Goal: Transaction & Acquisition: Purchase product/service

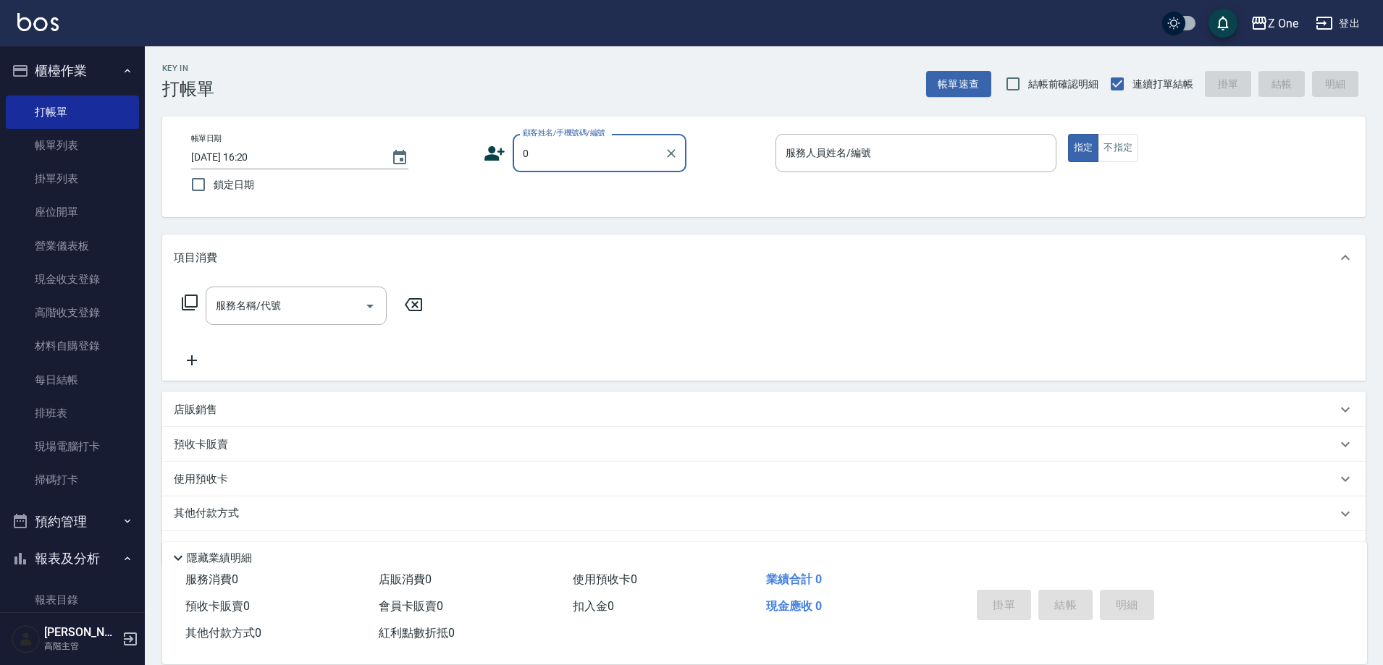
type input "新客人 姓名未設定/0/null"
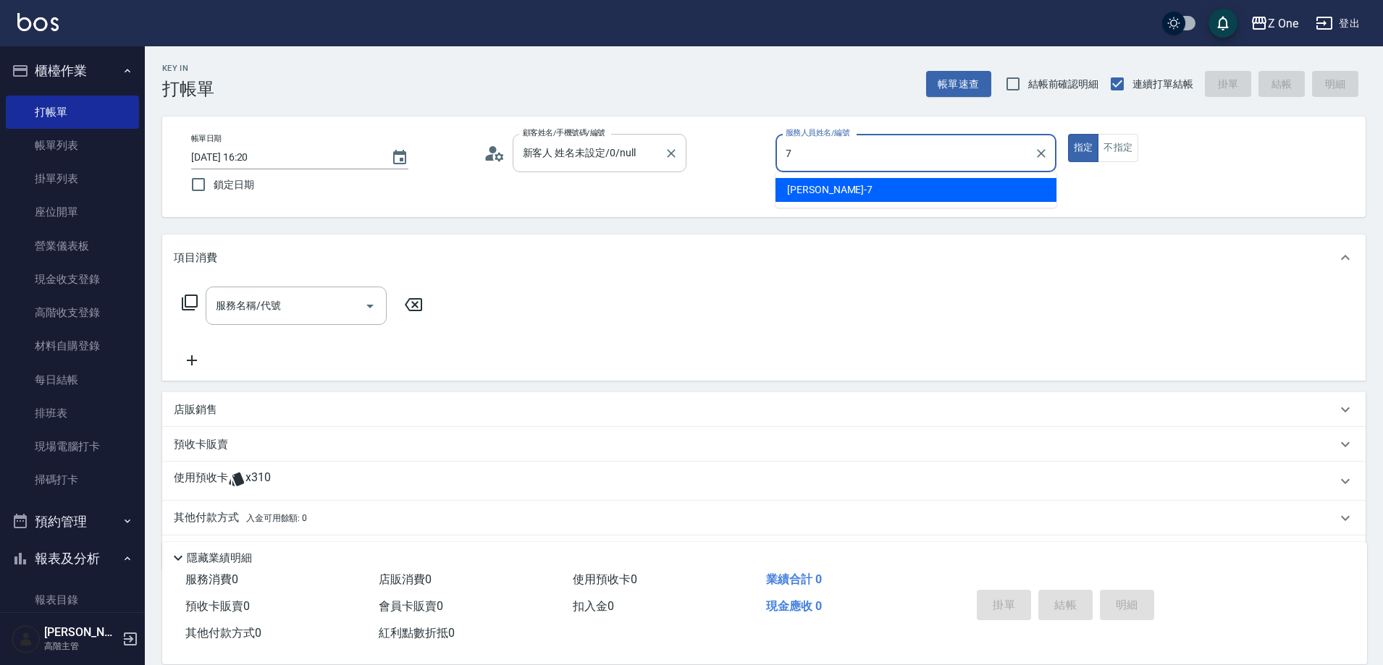
type input "[PERSON_NAME]-7"
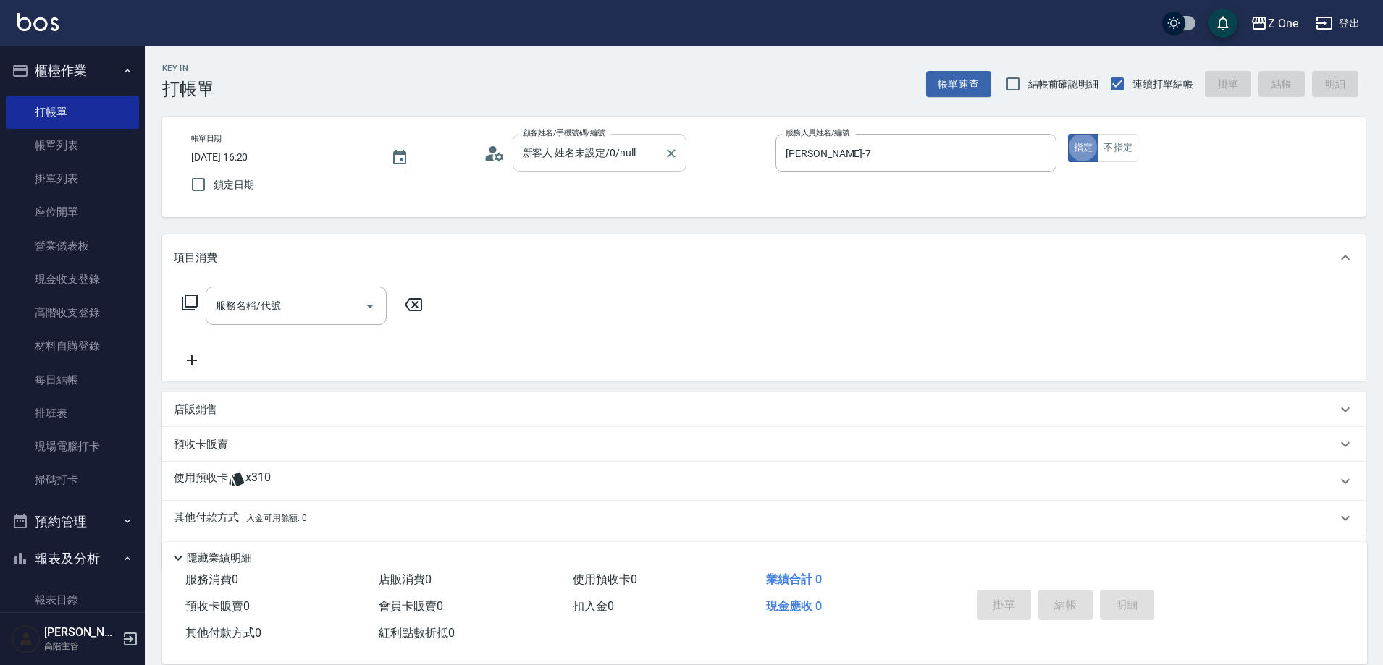
type button "true"
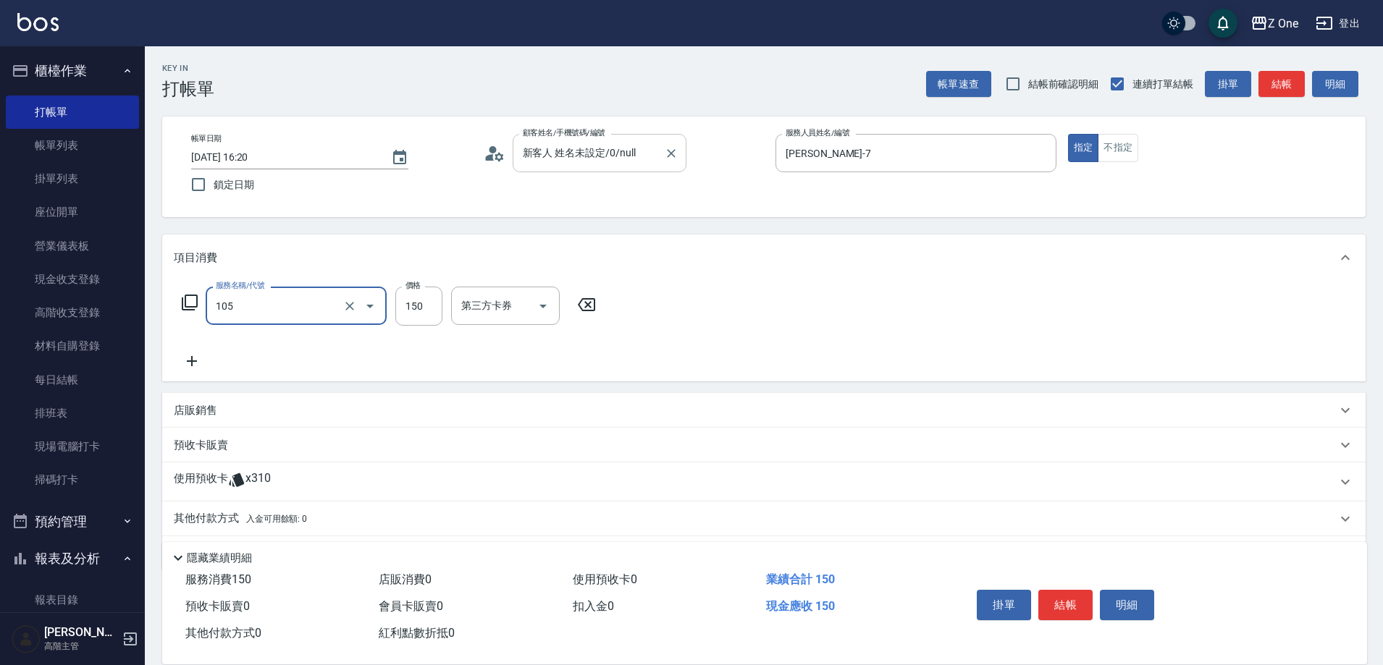
type input "洗髮$150(105)"
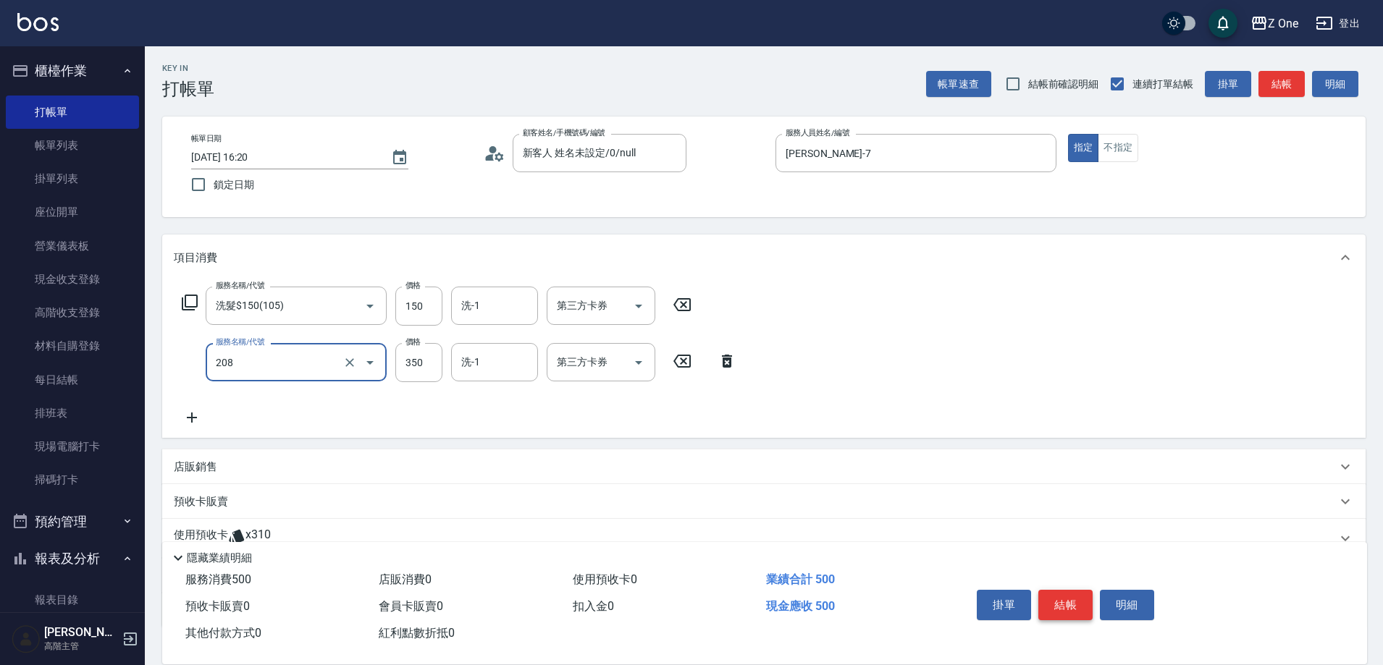
type input "剪髮$350(208)"
click at [1072, 601] on button "結帳" at bounding box center [1065, 605] width 54 height 30
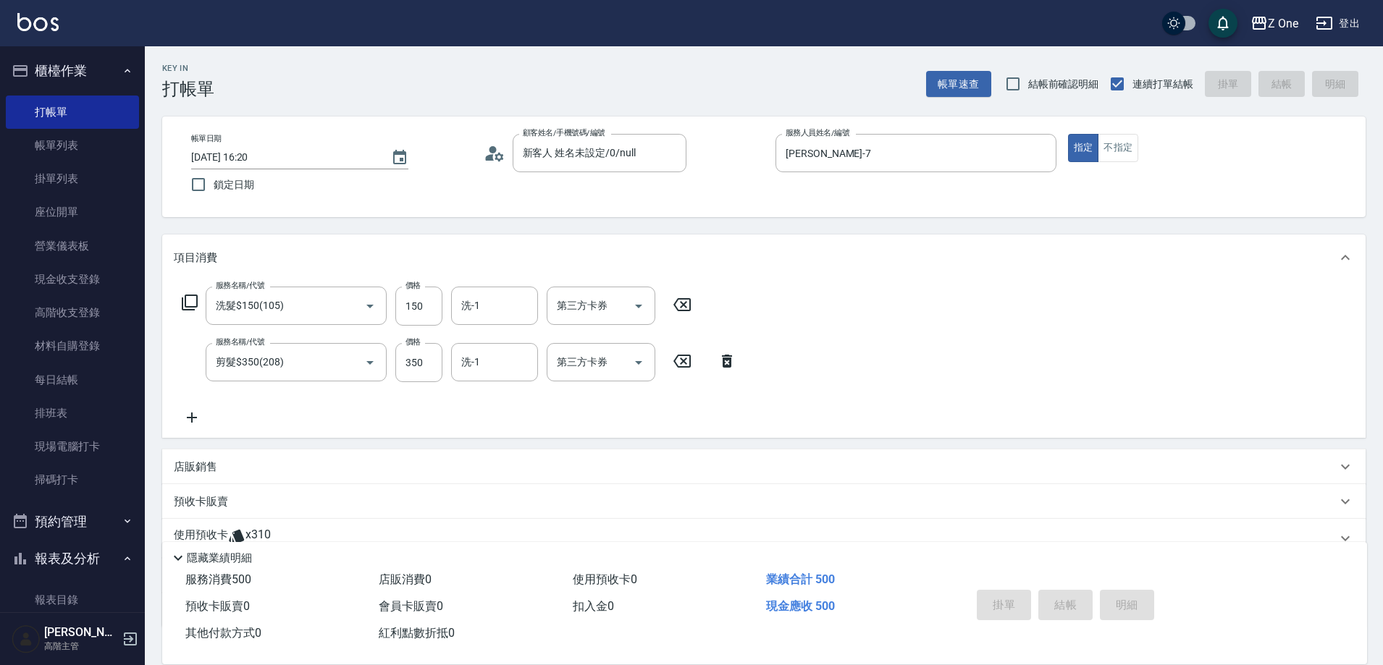
type input "[DATE] 18:06"
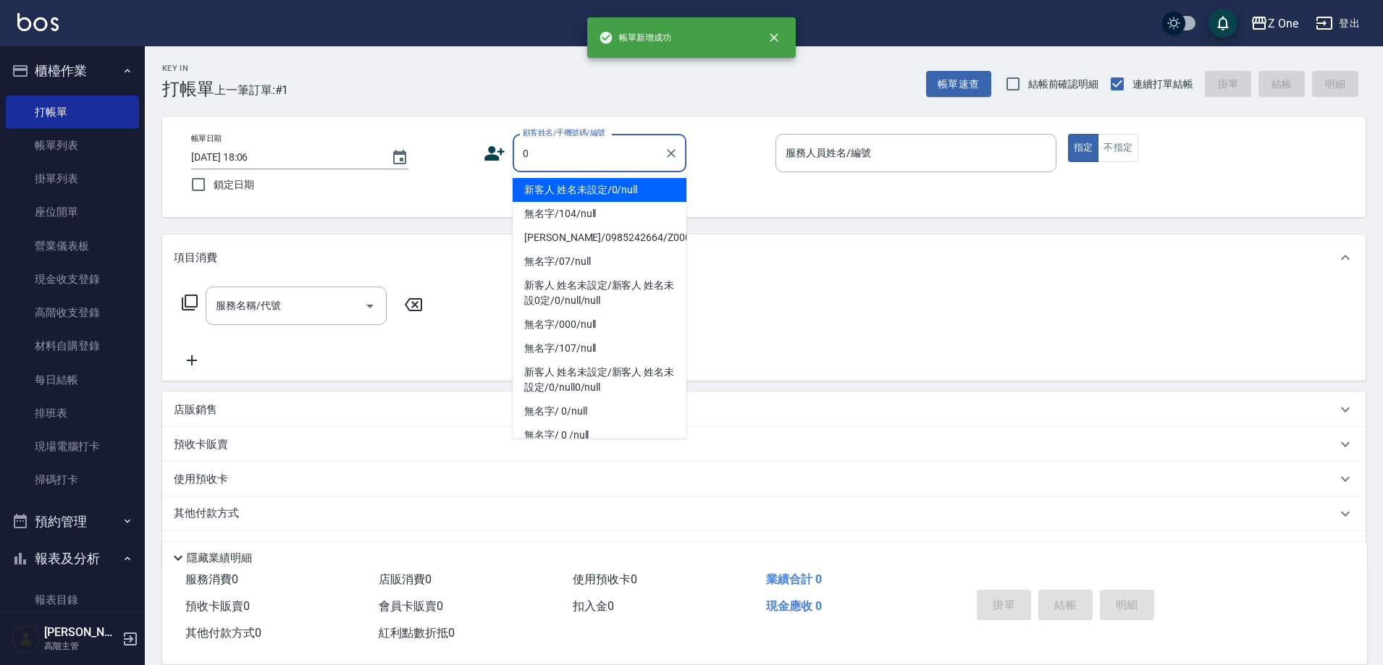
type input "新客人 姓名未設定/0/null"
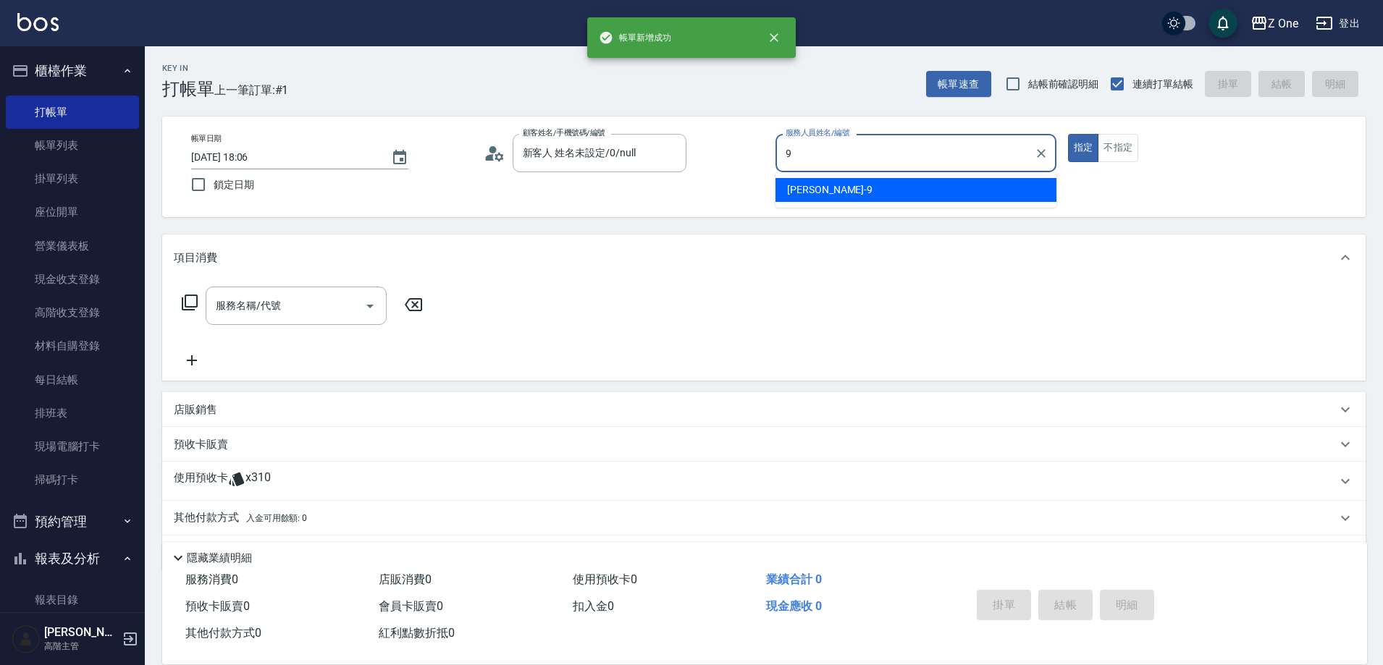
type input "[PERSON_NAME]-9"
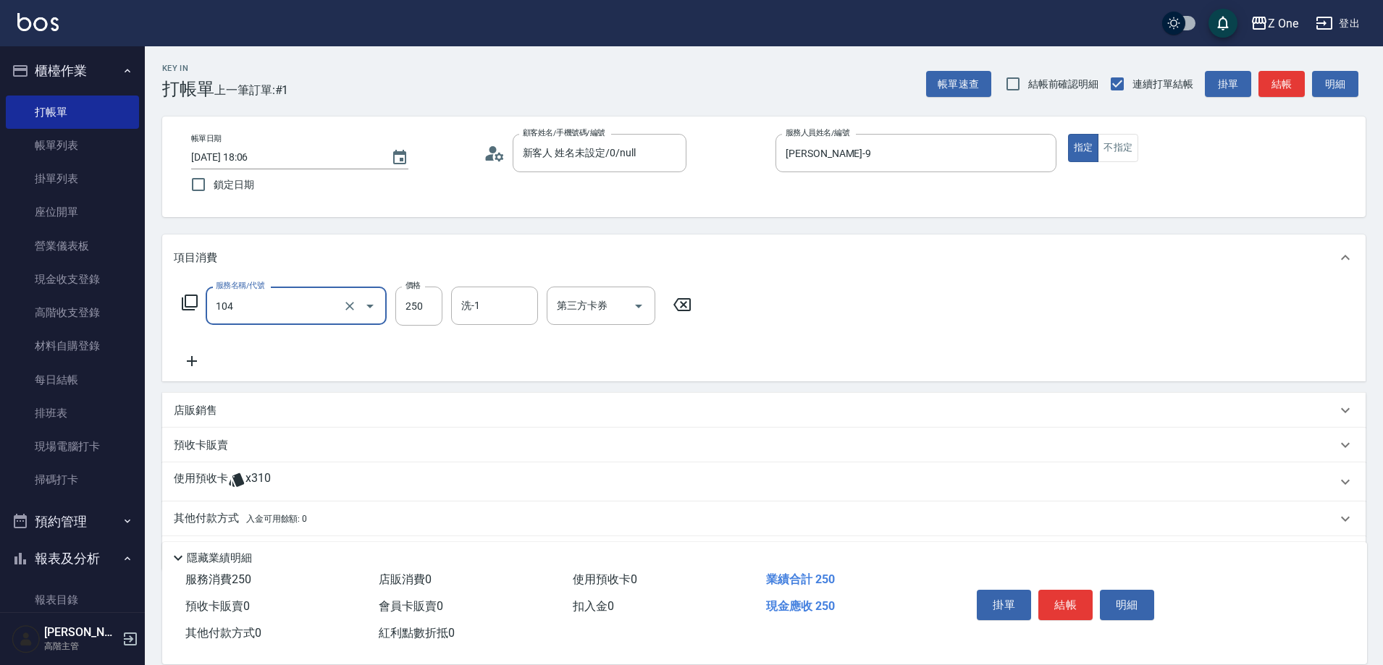
type input "洗髮$250(104)"
click at [207, 412] on p "店販銷售" at bounding box center [195, 410] width 43 height 15
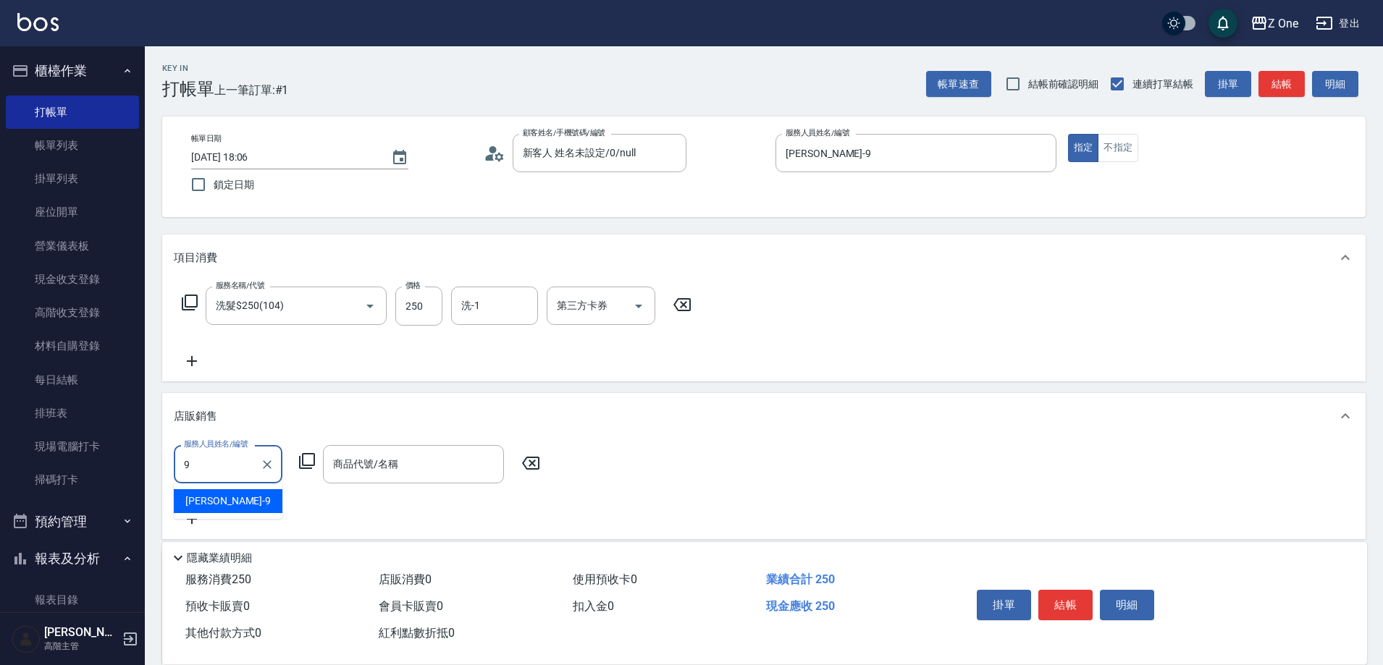
type input "[PERSON_NAME]-9"
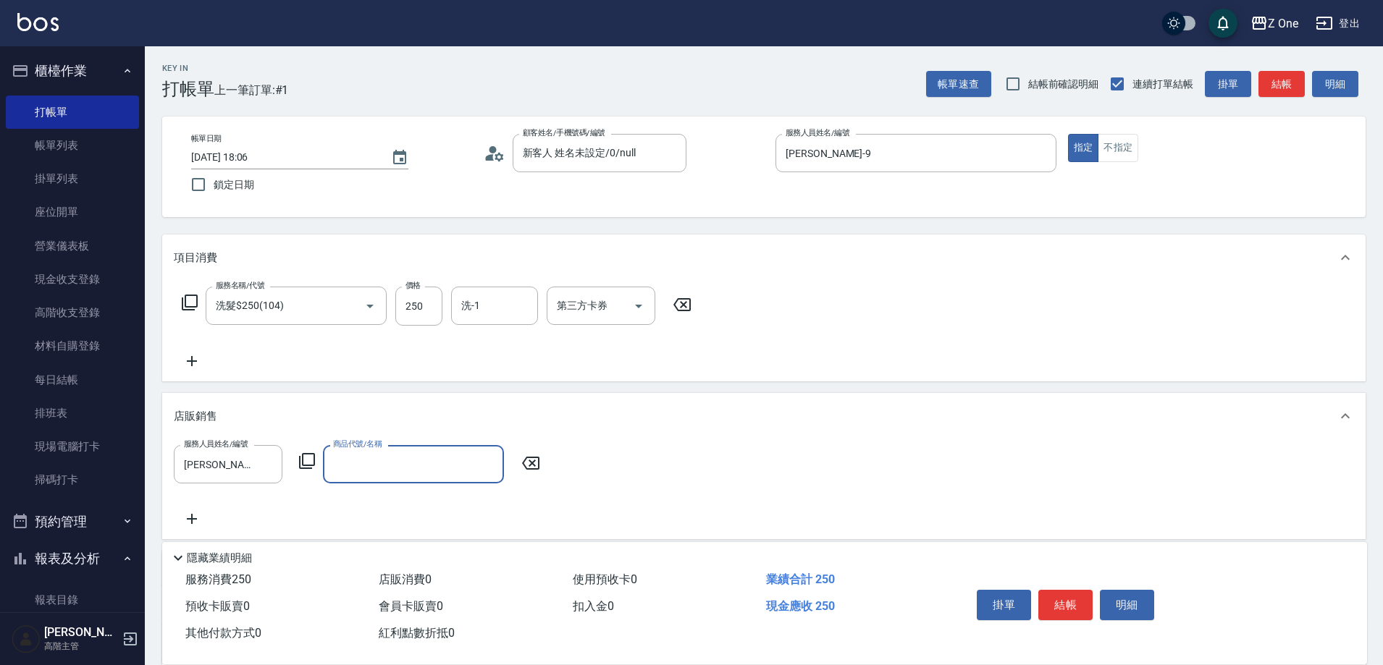
click at [447, 473] on input "商品代號/名稱" at bounding box center [413, 464] width 168 height 25
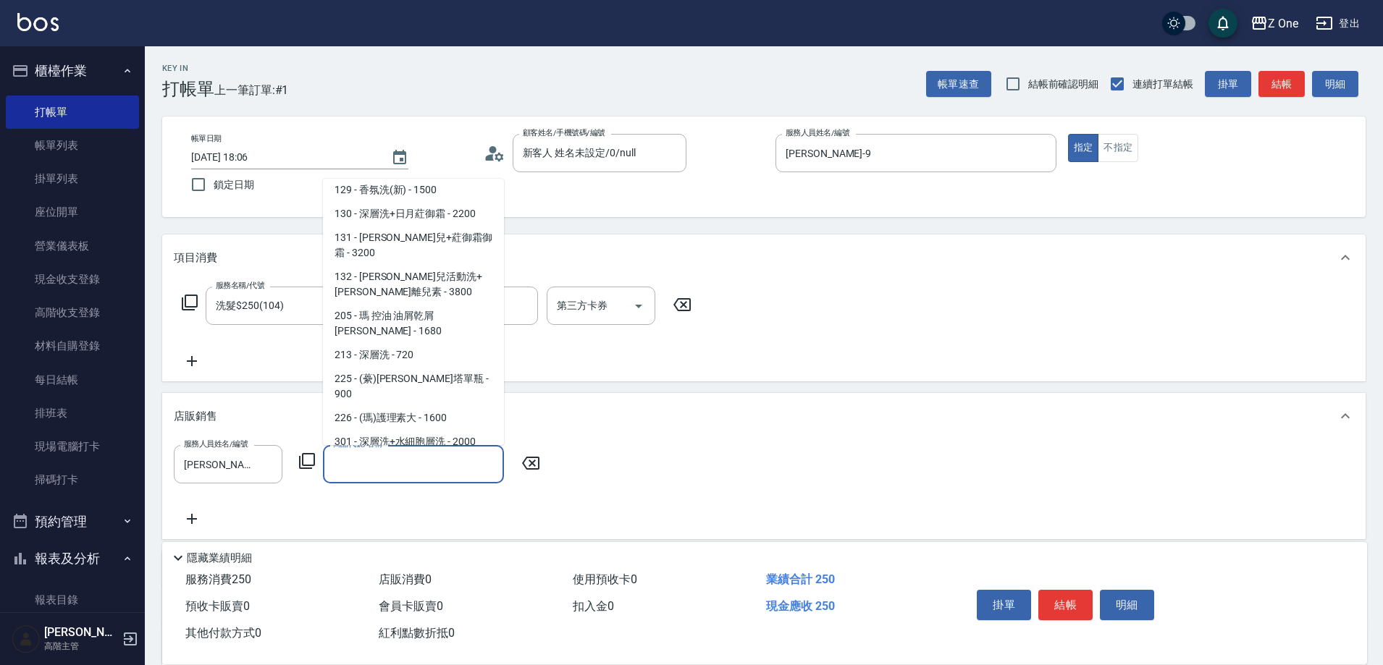
scroll to position [290, 0]
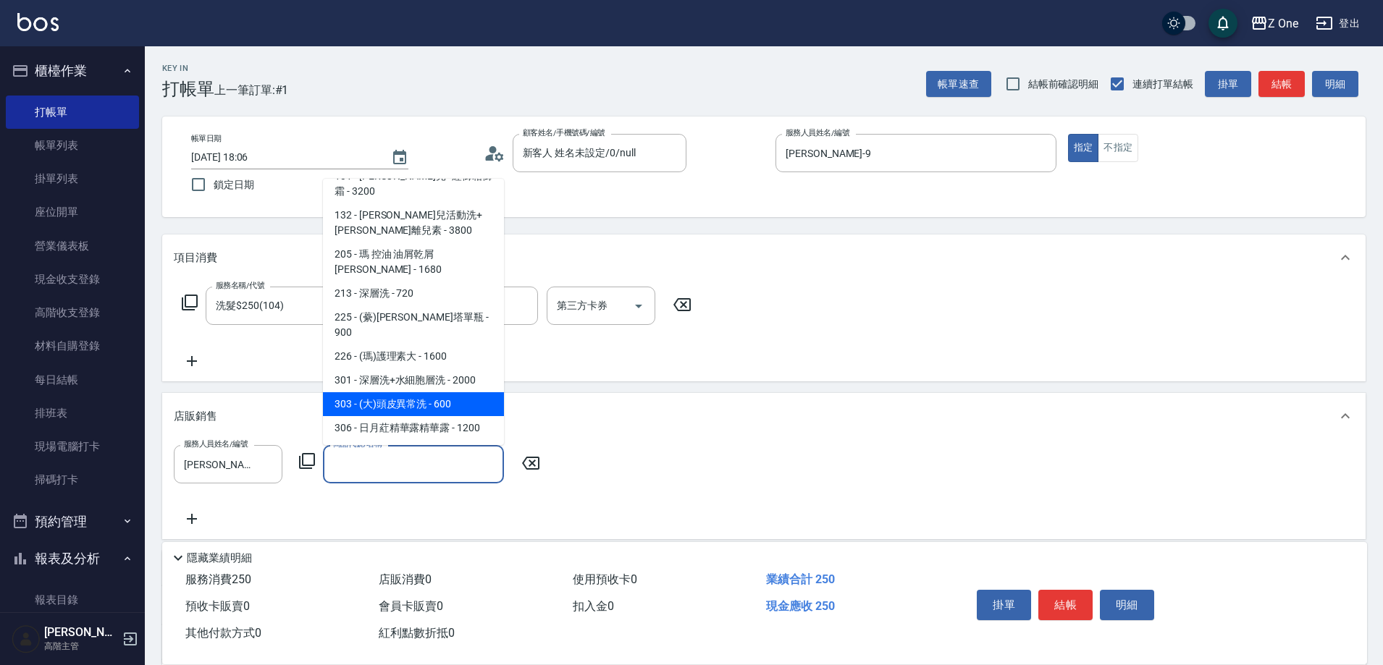
click at [416, 392] on span "303 - (大)頭皮異常洗 - 600" at bounding box center [413, 404] width 181 height 24
type input "(大)頭皮異常洗"
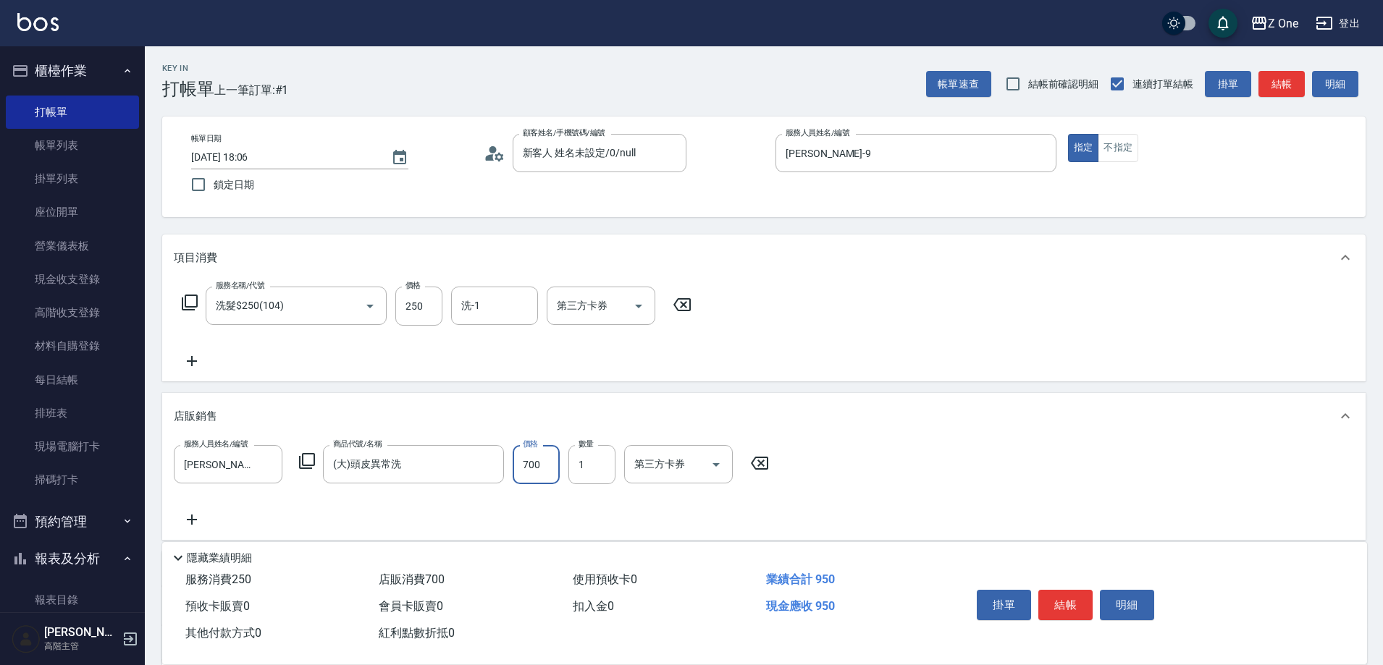
type input "700"
click at [251, 511] on input "服務人員姓名/編號" at bounding box center [228, 520] width 96 height 25
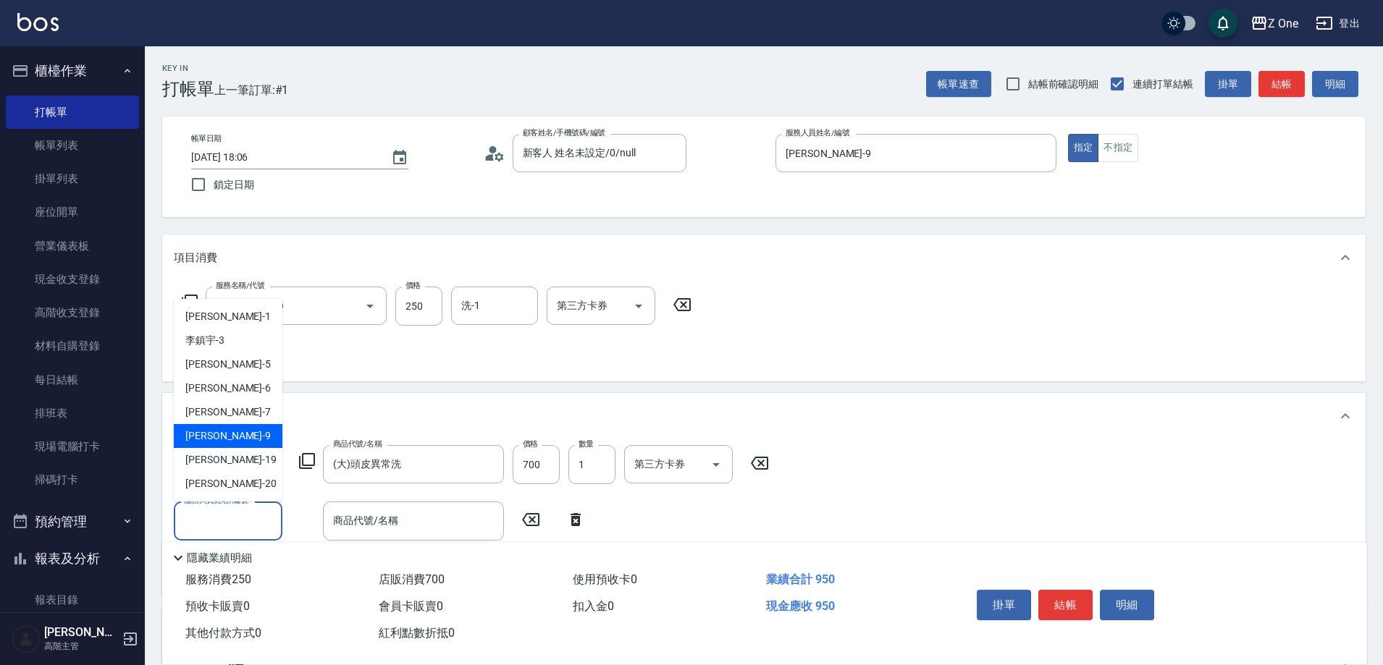
click at [233, 445] on div "[PERSON_NAME]-9" at bounding box center [228, 436] width 109 height 24
type input "[PERSON_NAME]-9"
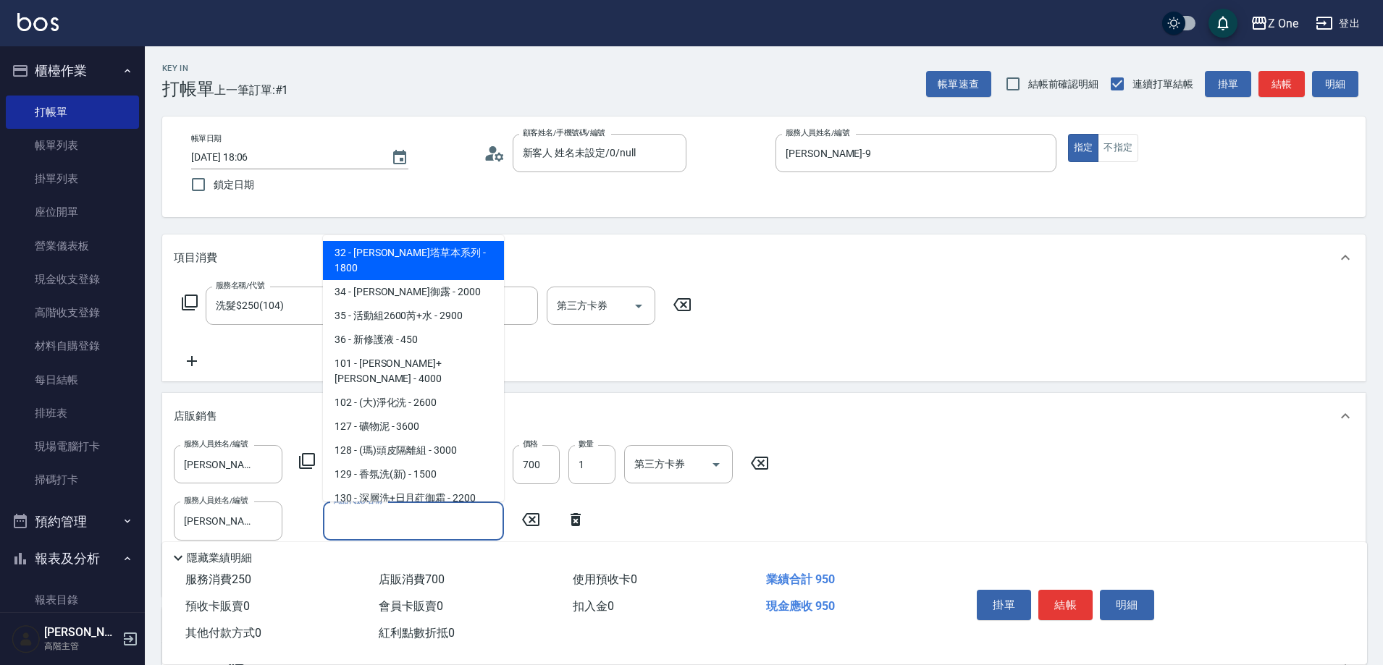
click at [423, 521] on input "商品代號/名稱" at bounding box center [413, 520] width 168 height 25
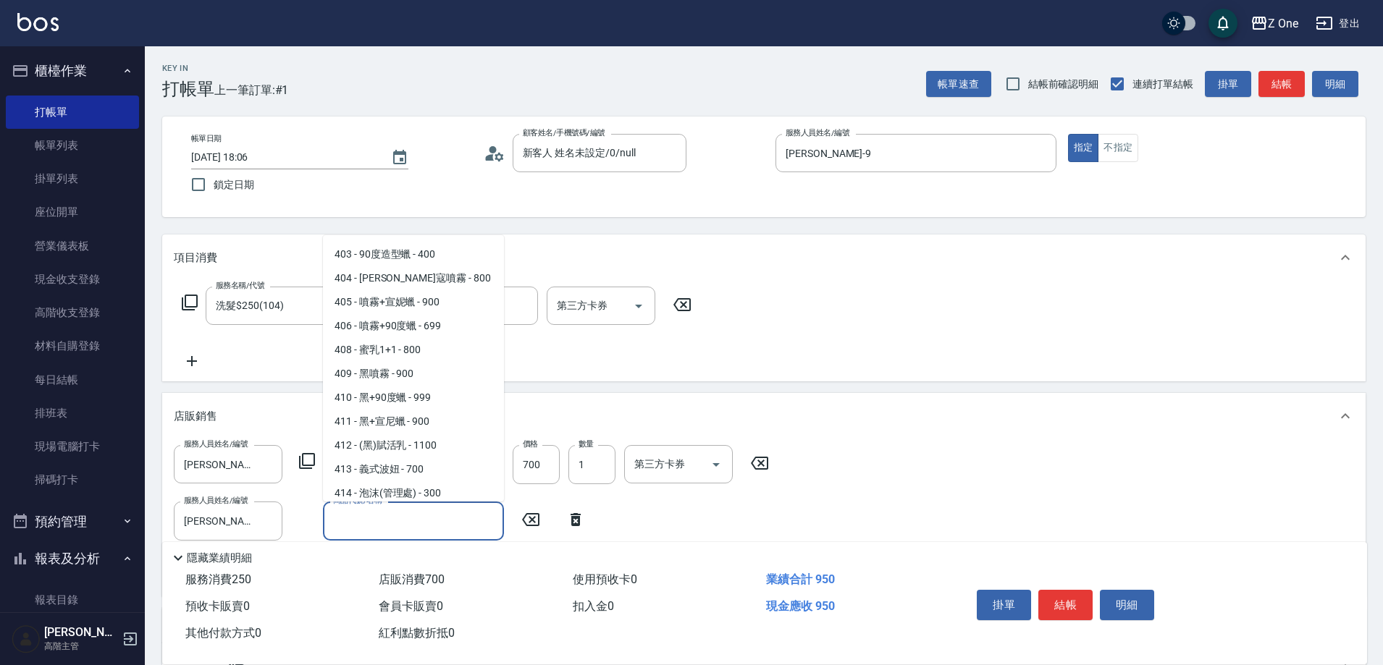
scroll to position [1159, 0]
click at [442, 549] on span "510 - 鍊鍵護髮素 - 1200" at bounding box center [413, 561] width 181 height 24
type input "鍊鍵護髮素"
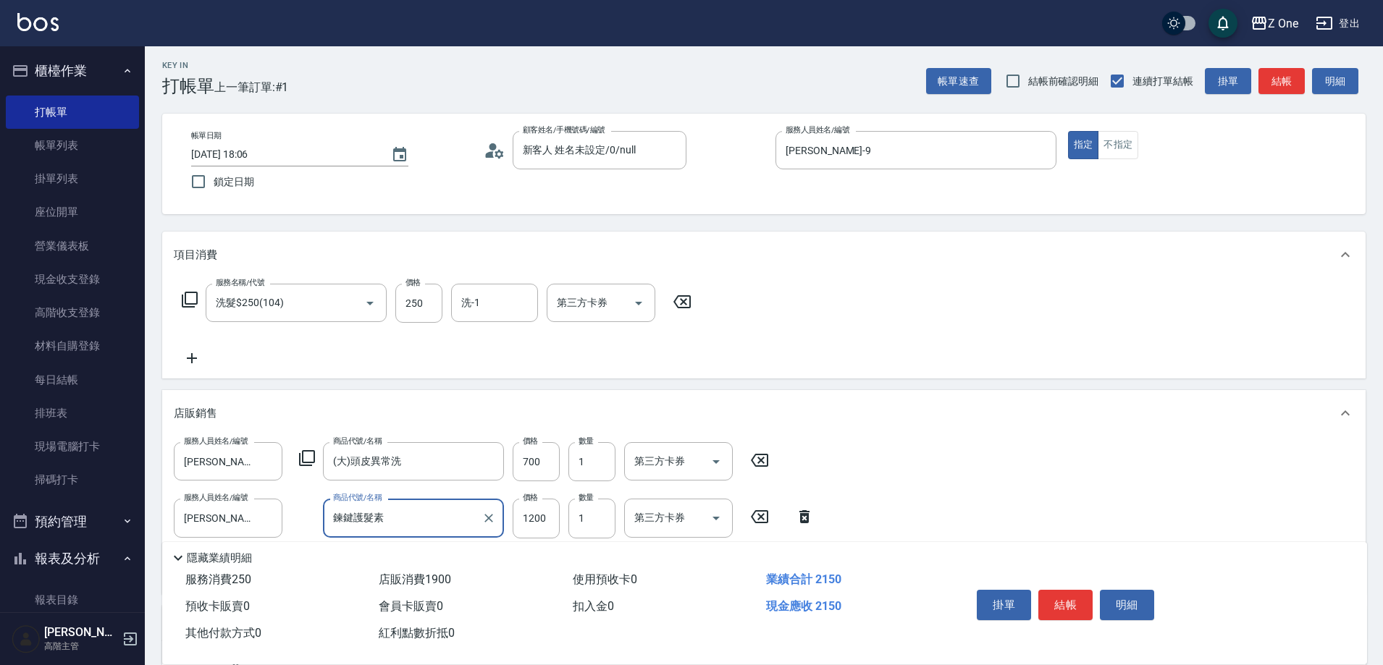
scroll to position [0, 0]
click at [549, 521] on input "1200" at bounding box center [536, 521] width 47 height 39
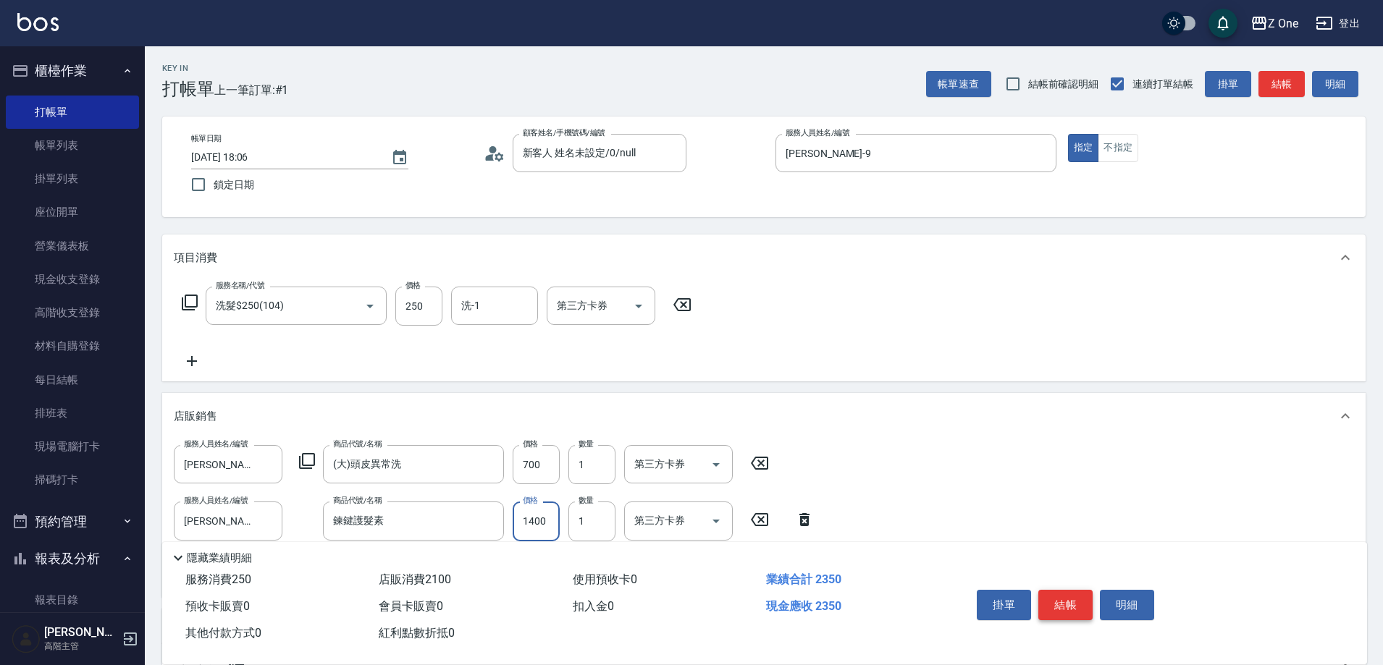
type input "1400"
click at [1067, 600] on button "結帳" at bounding box center [1065, 605] width 54 height 30
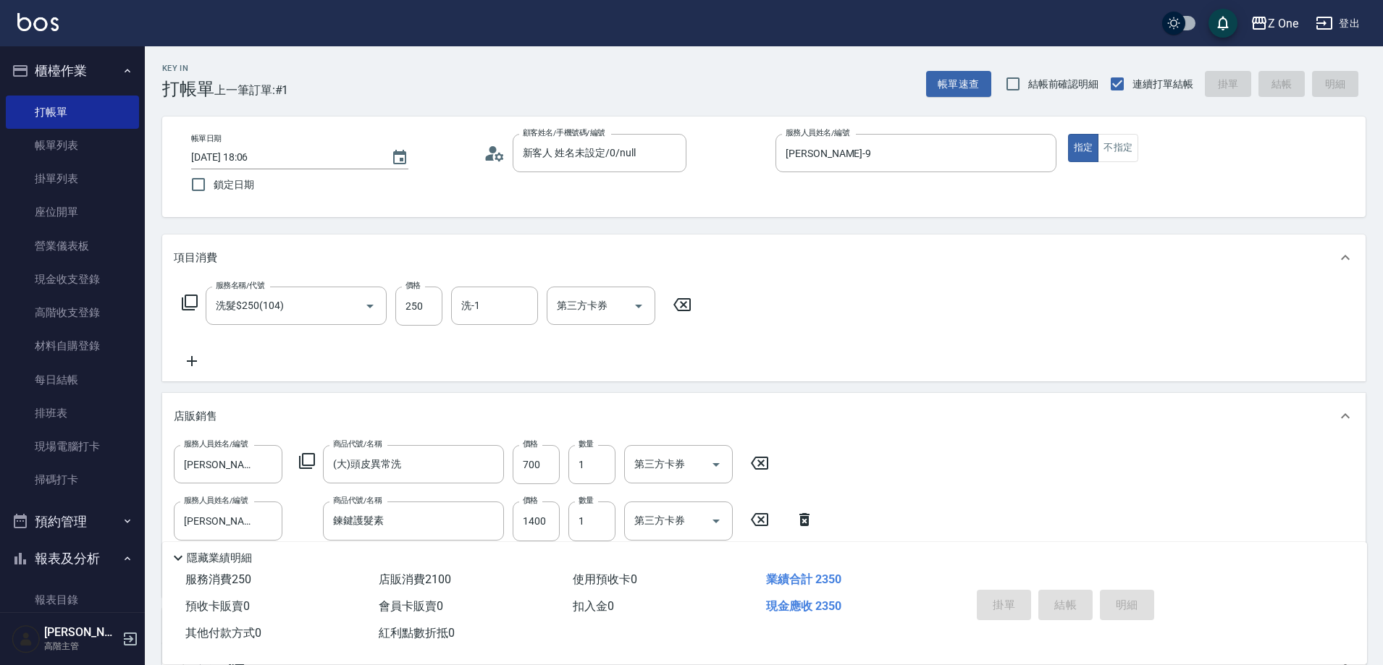
type input "[DATE] 18:08"
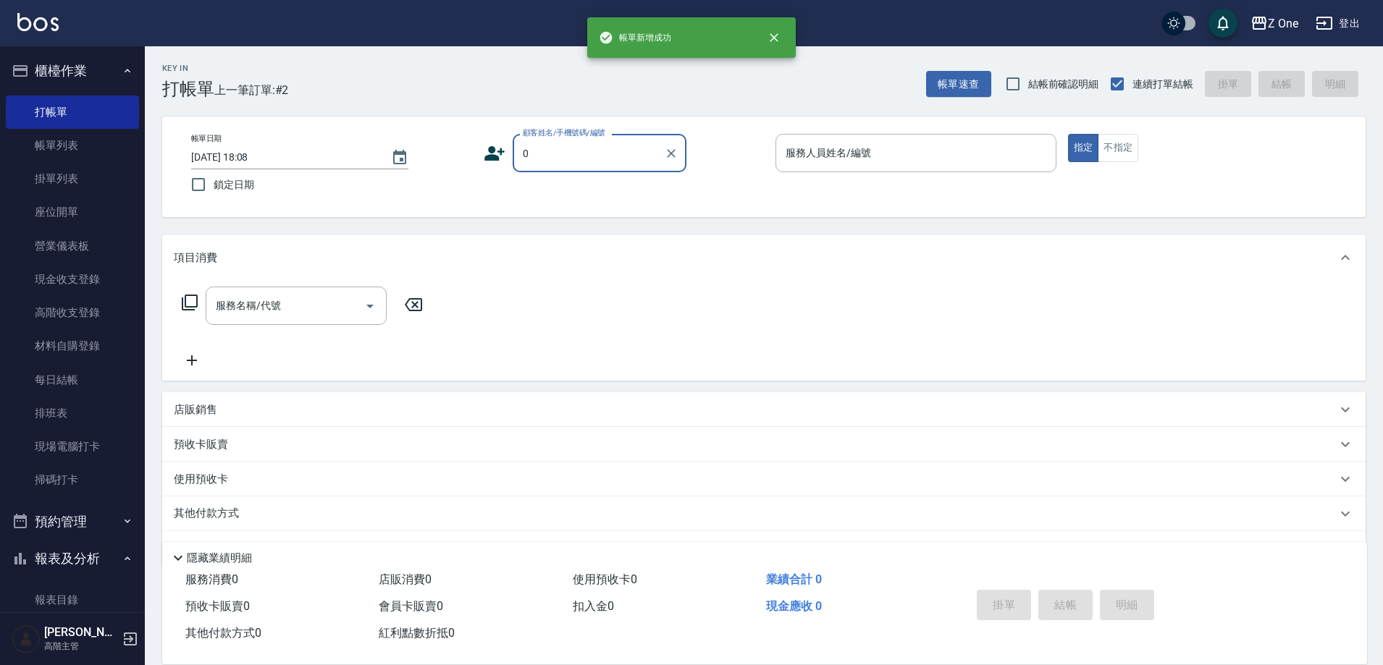
type input "新客人 姓名未設定/0/null"
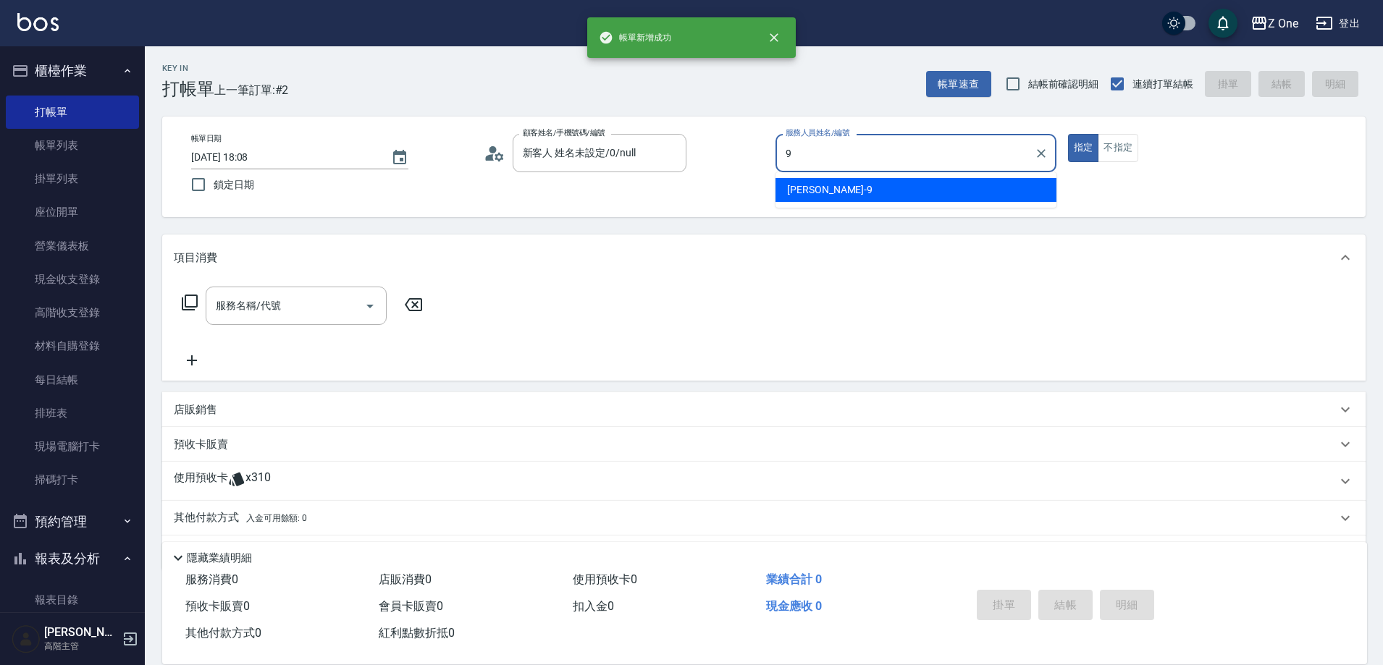
type input "[PERSON_NAME]-9"
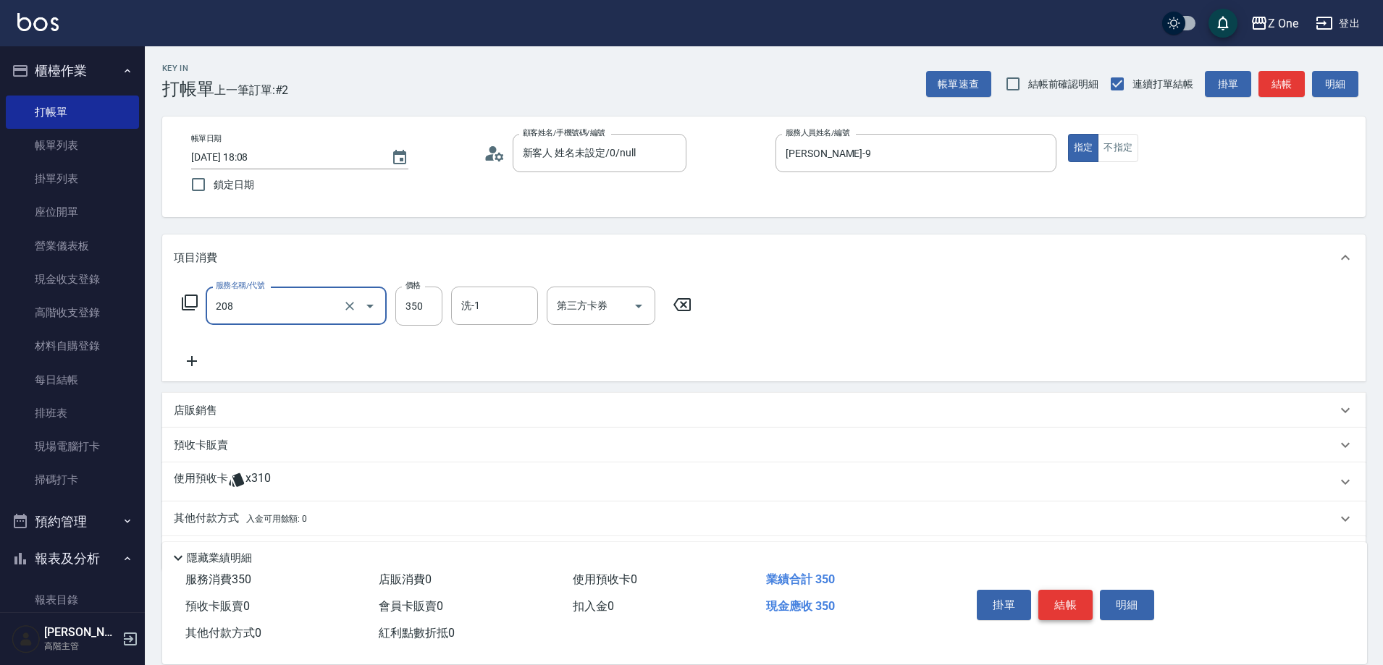
type input "剪髮$350(208)"
click at [1067, 600] on button "結帳" at bounding box center [1065, 605] width 54 height 30
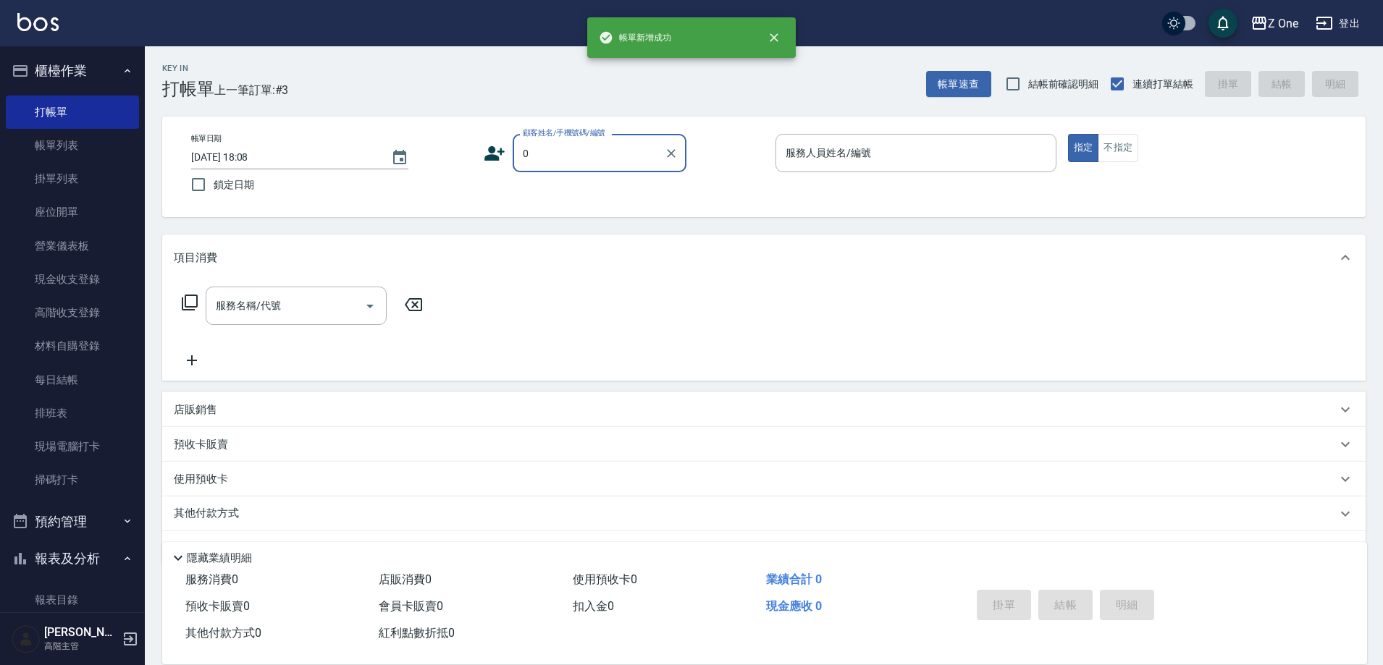
type input "新客人 姓名未設定/0/null"
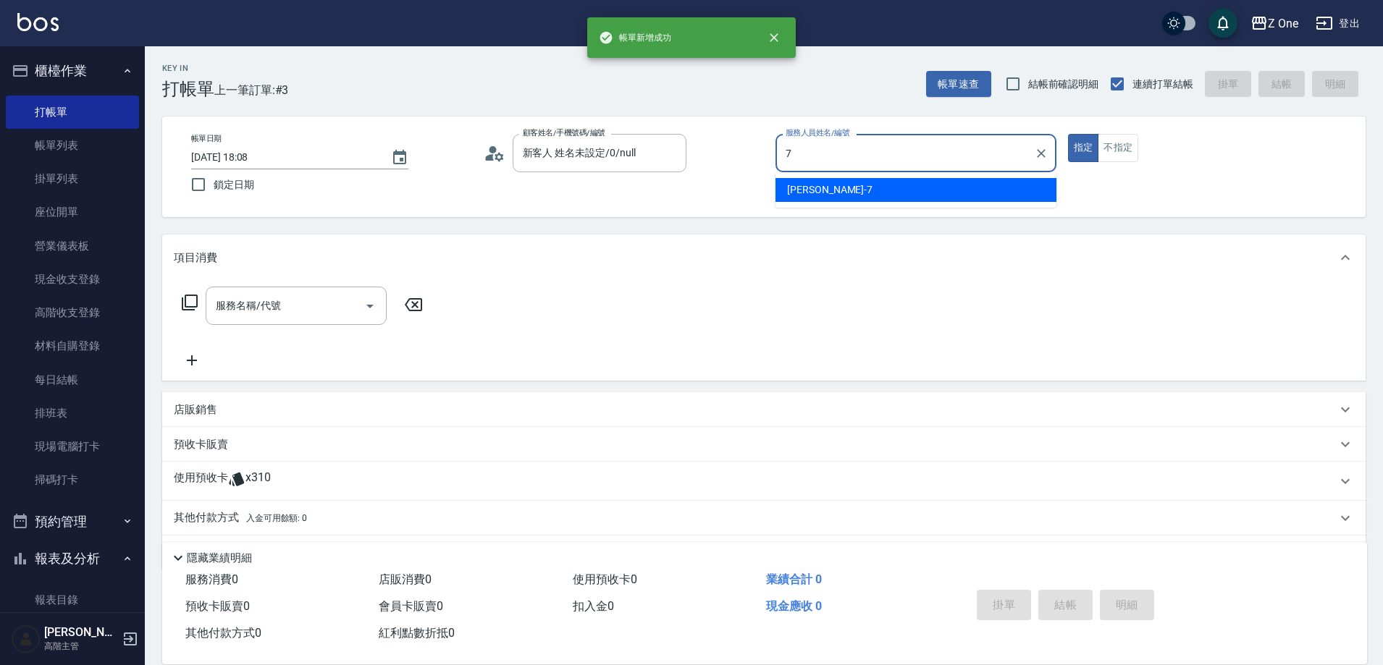
type input "[PERSON_NAME]-7"
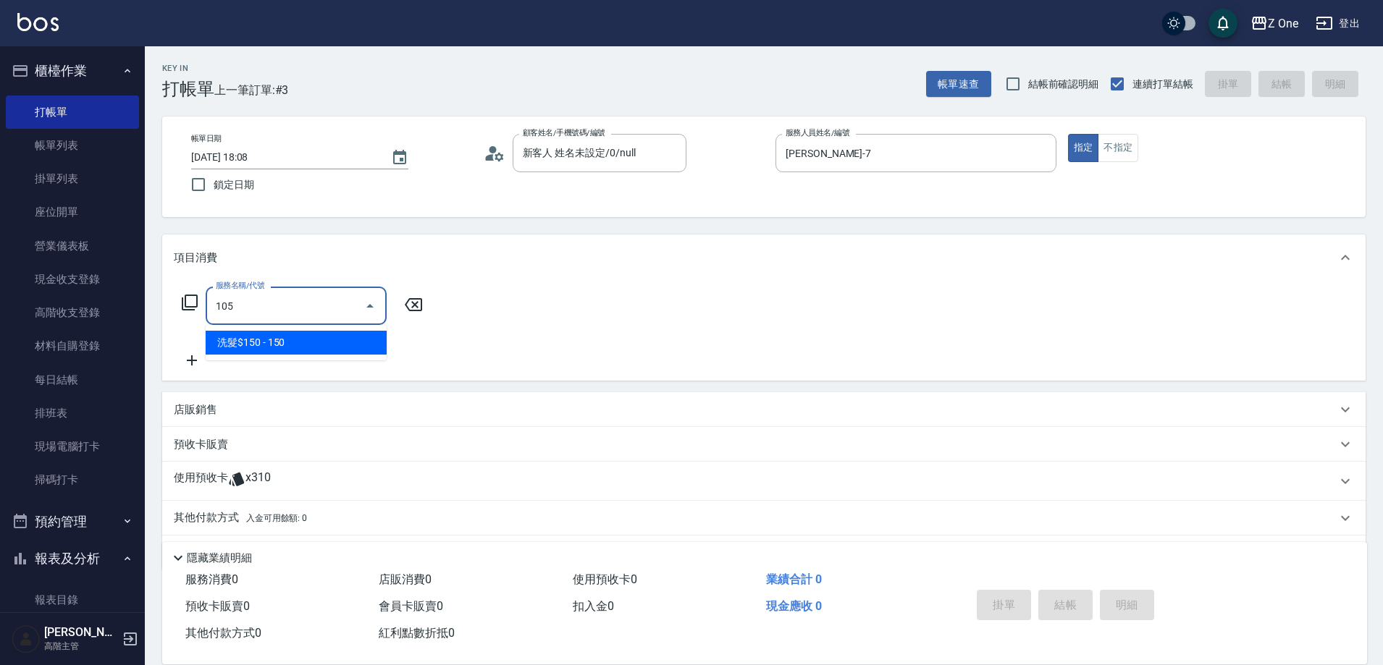
type input "洗髮$150(105)"
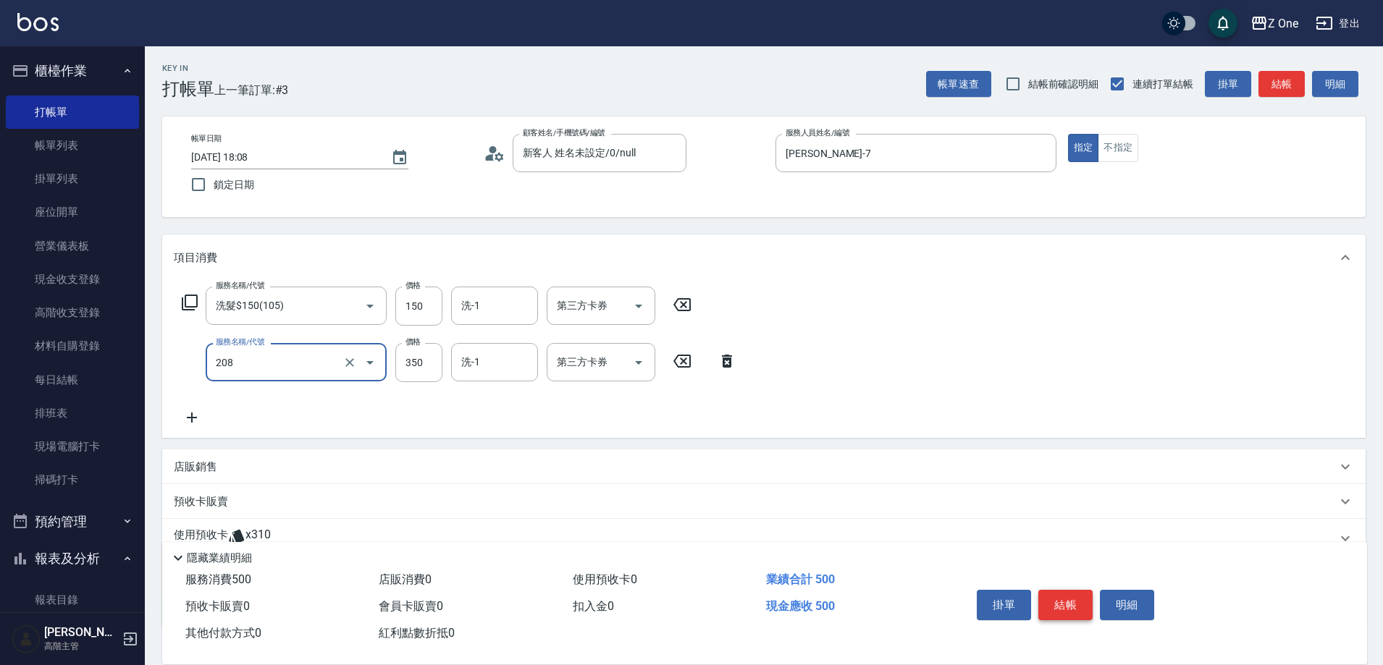
type input "剪髮$350(208)"
click at [1067, 600] on button "結帳" at bounding box center [1065, 605] width 54 height 30
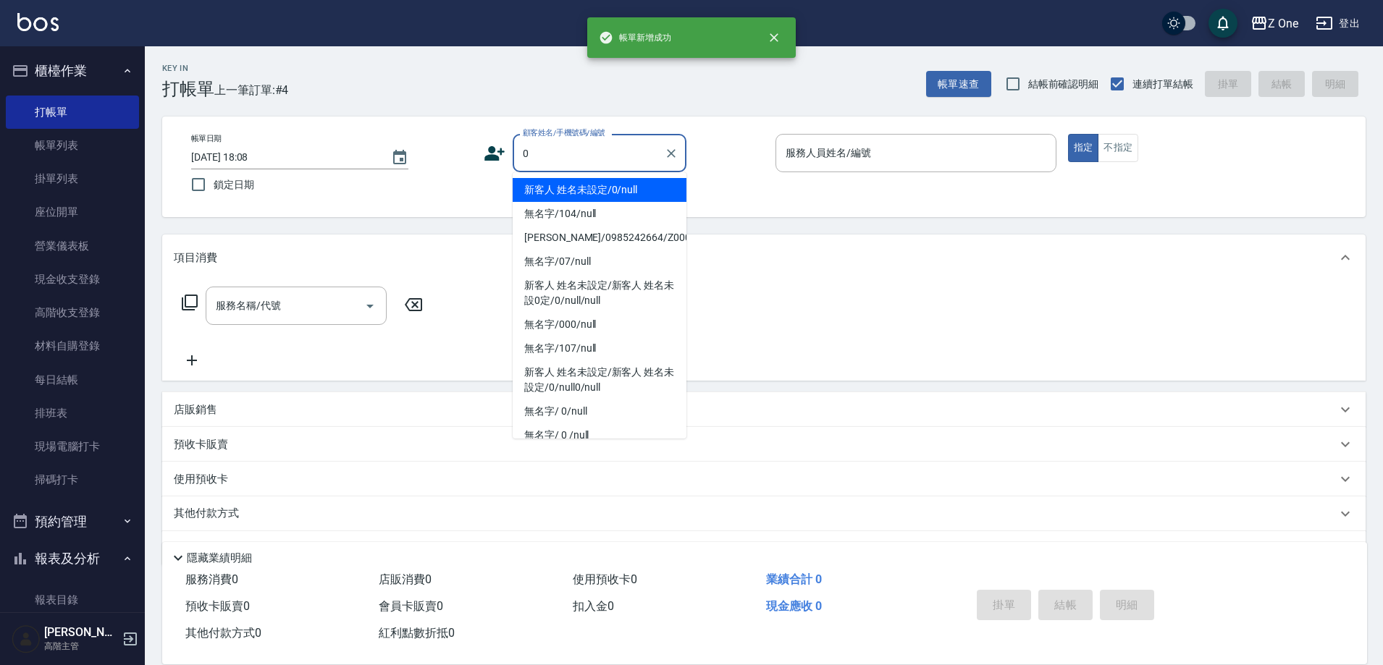
type input "新客人 姓名未設定/0/null"
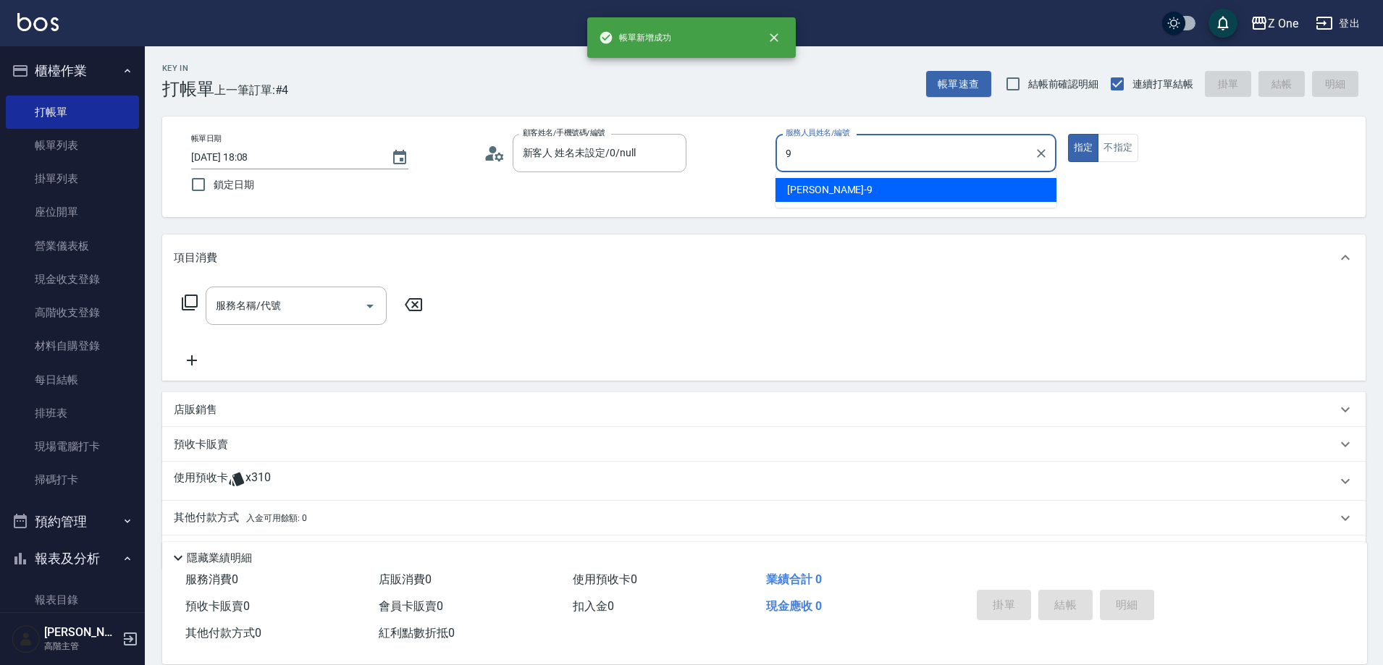
type input "[PERSON_NAME]-9"
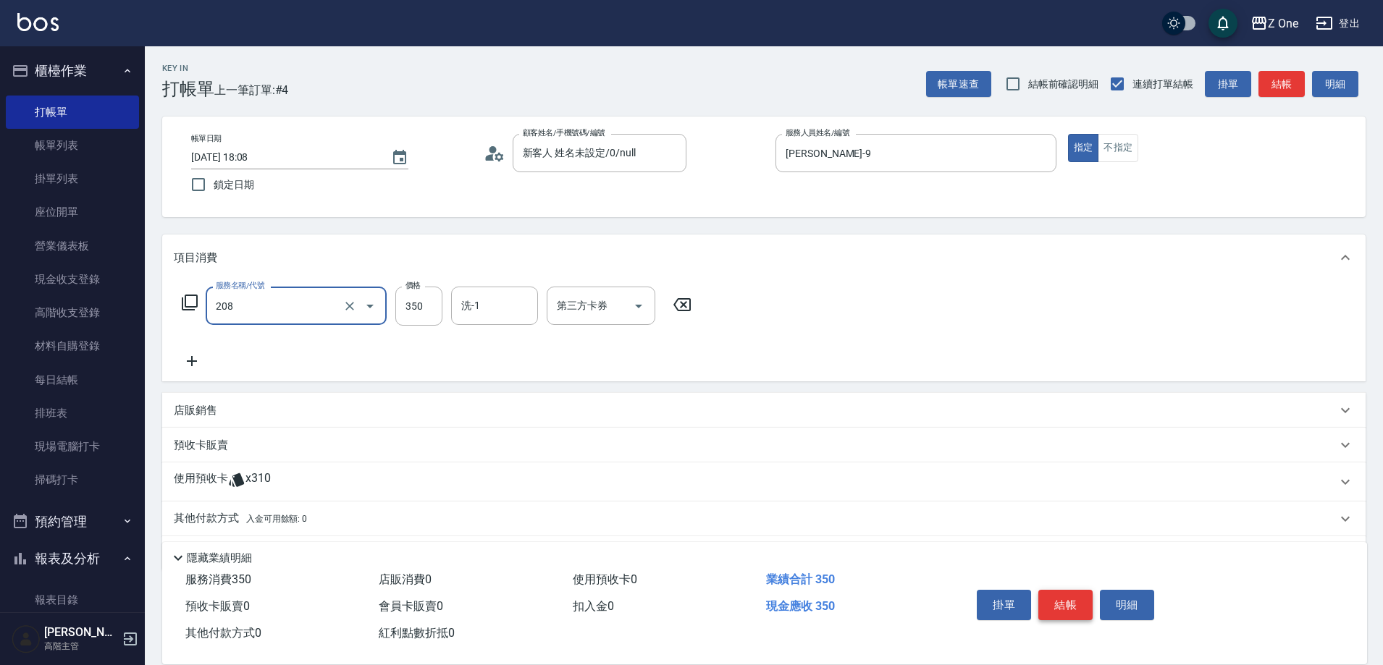
type input "剪髮$350(208)"
click at [1067, 600] on button "結帳" at bounding box center [1065, 605] width 54 height 30
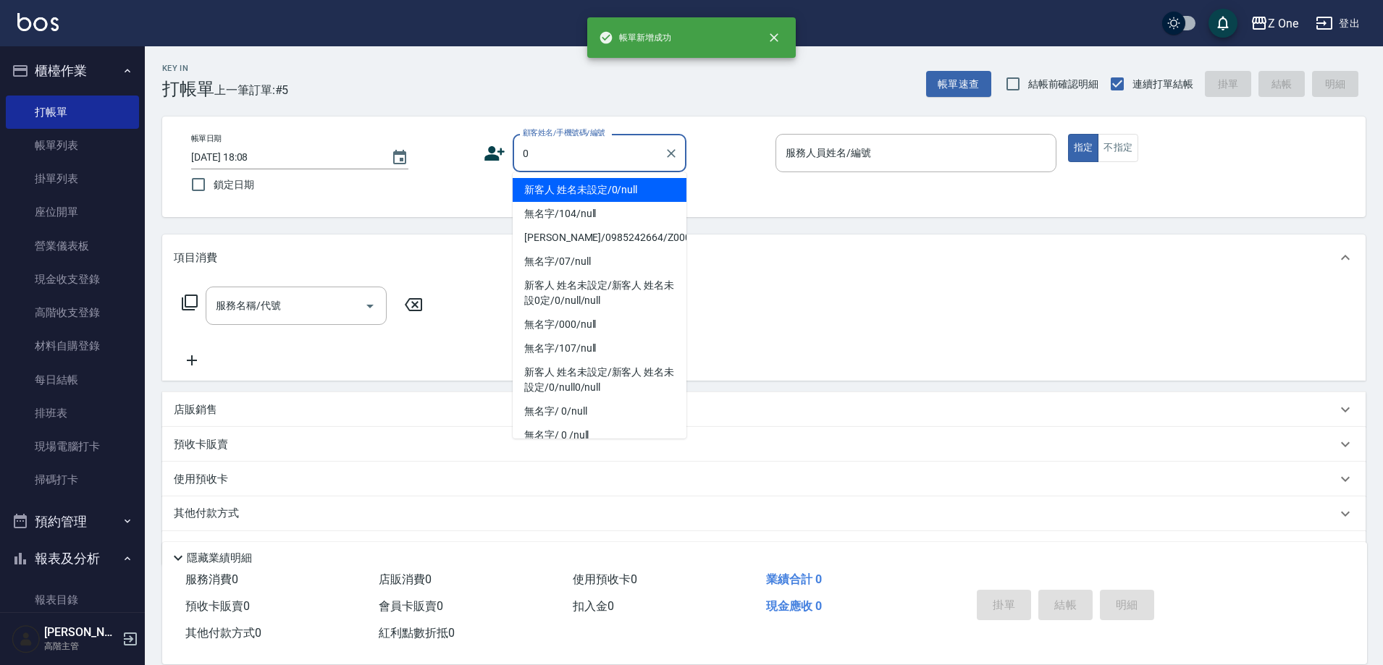
type input "新客人 姓名未設定/0/null"
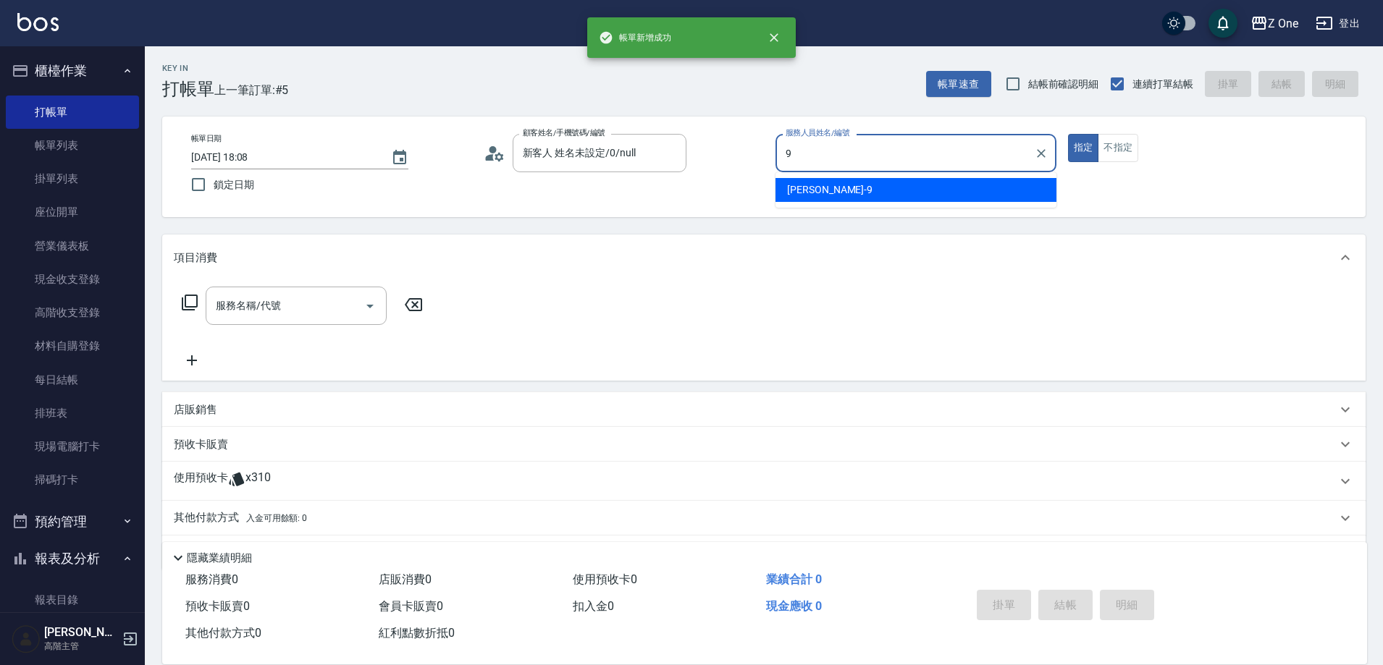
type input "[PERSON_NAME]-9"
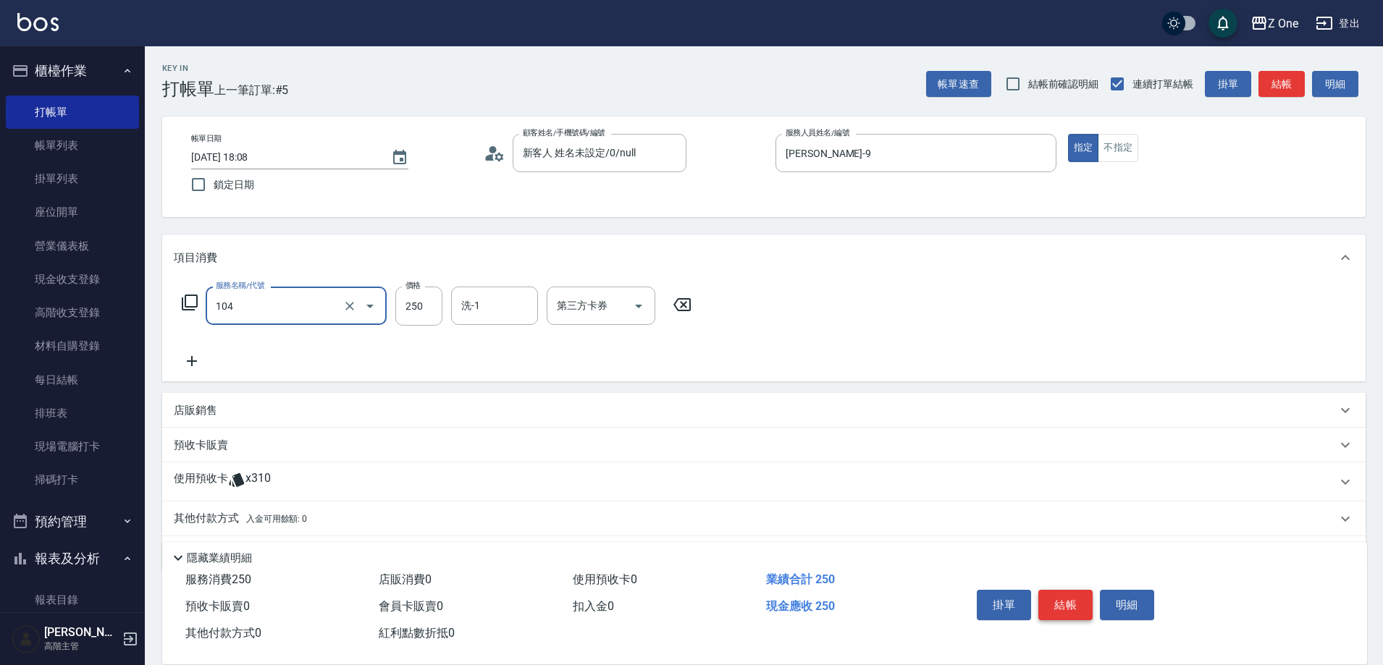
type input "洗髮$250(104)"
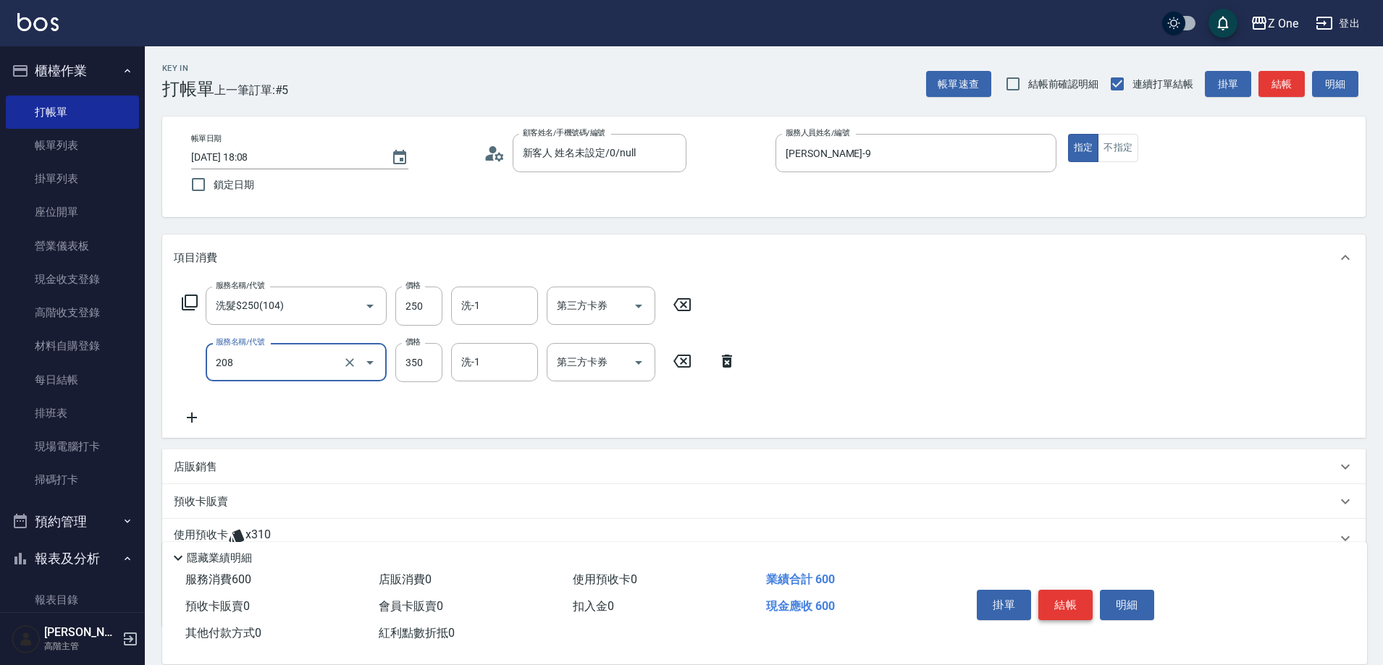
type input "剪髮$350(208)"
type input "550"
click at [1067, 600] on button "結帳" at bounding box center [1065, 605] width 54 height 30
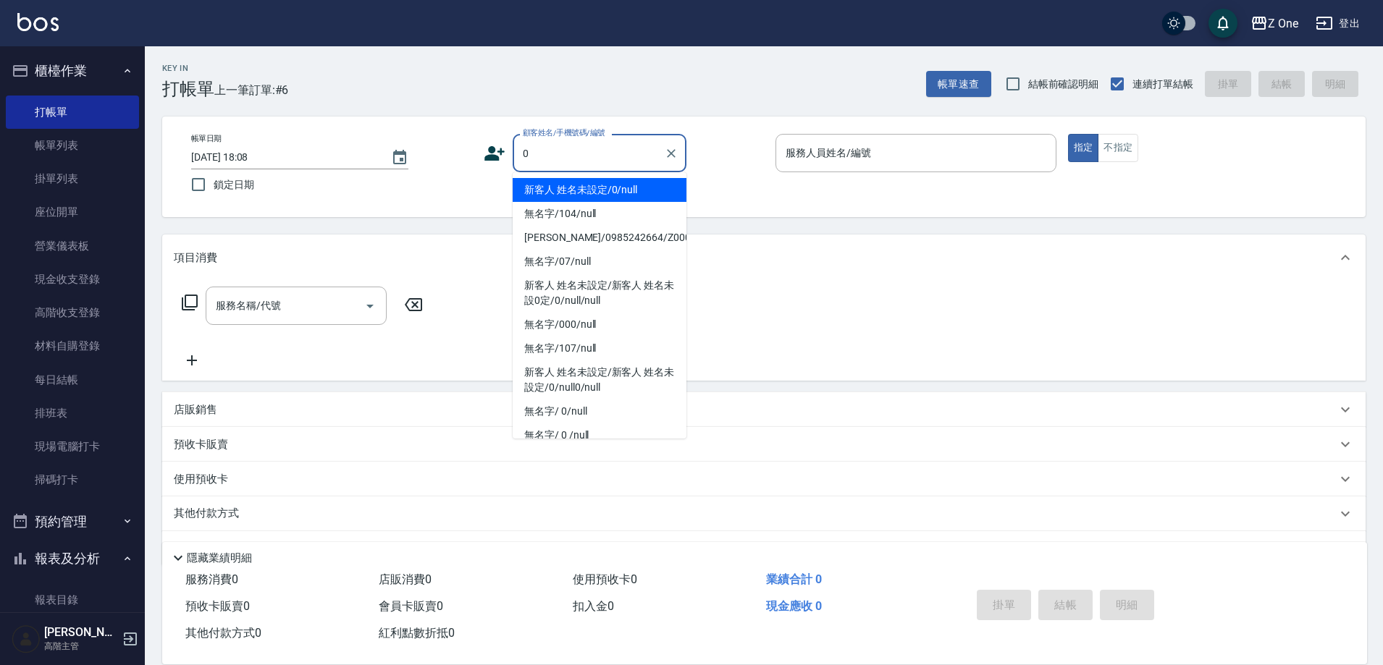
type input "新客人 姓名未設定/0/null"
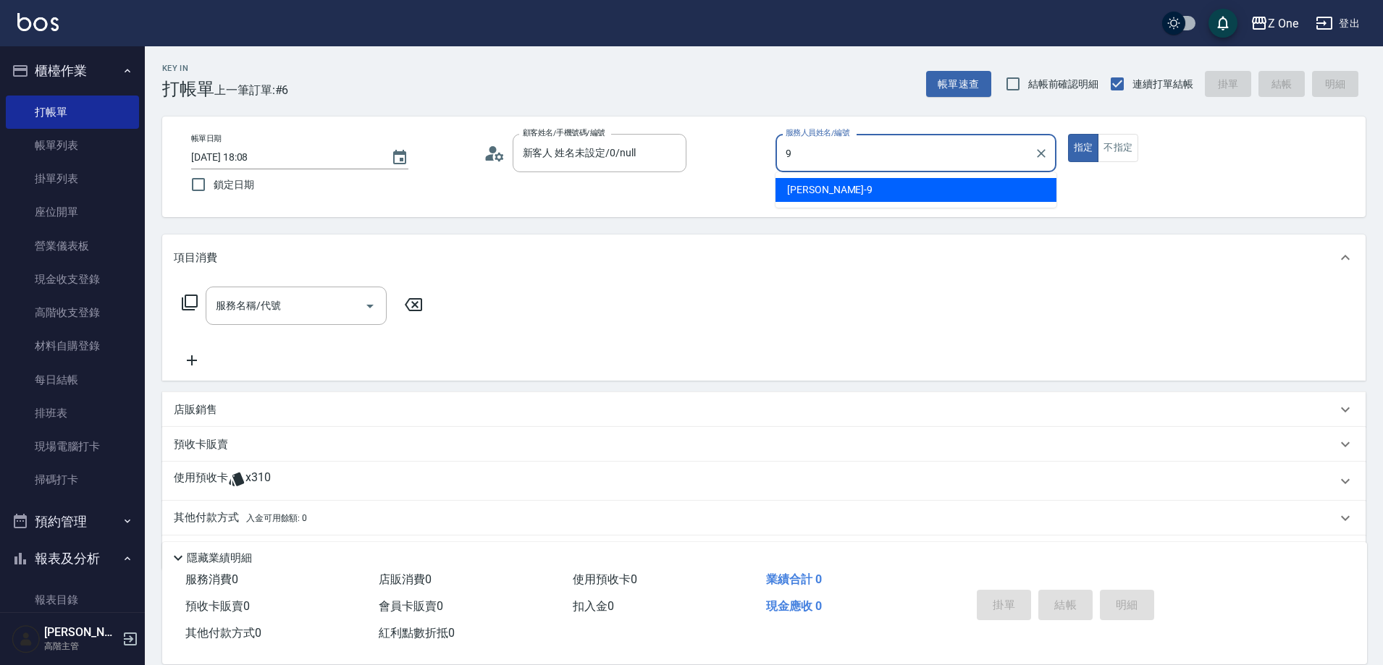
type input "[PERSON_NAME]-9"
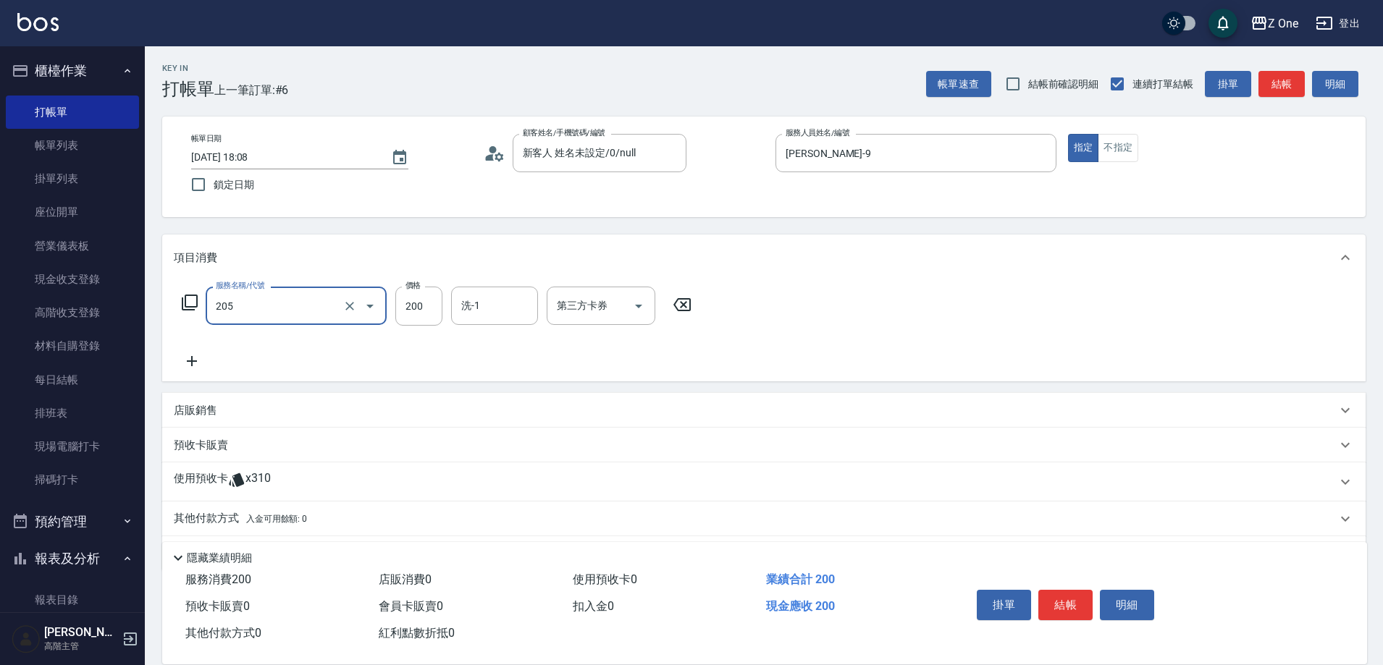
type input "剪髮$200(205)"
click at [198, 518] on p "其他付款方式 入金可用餘額: 0" at bounding box center [240, 519] width 133 height 16
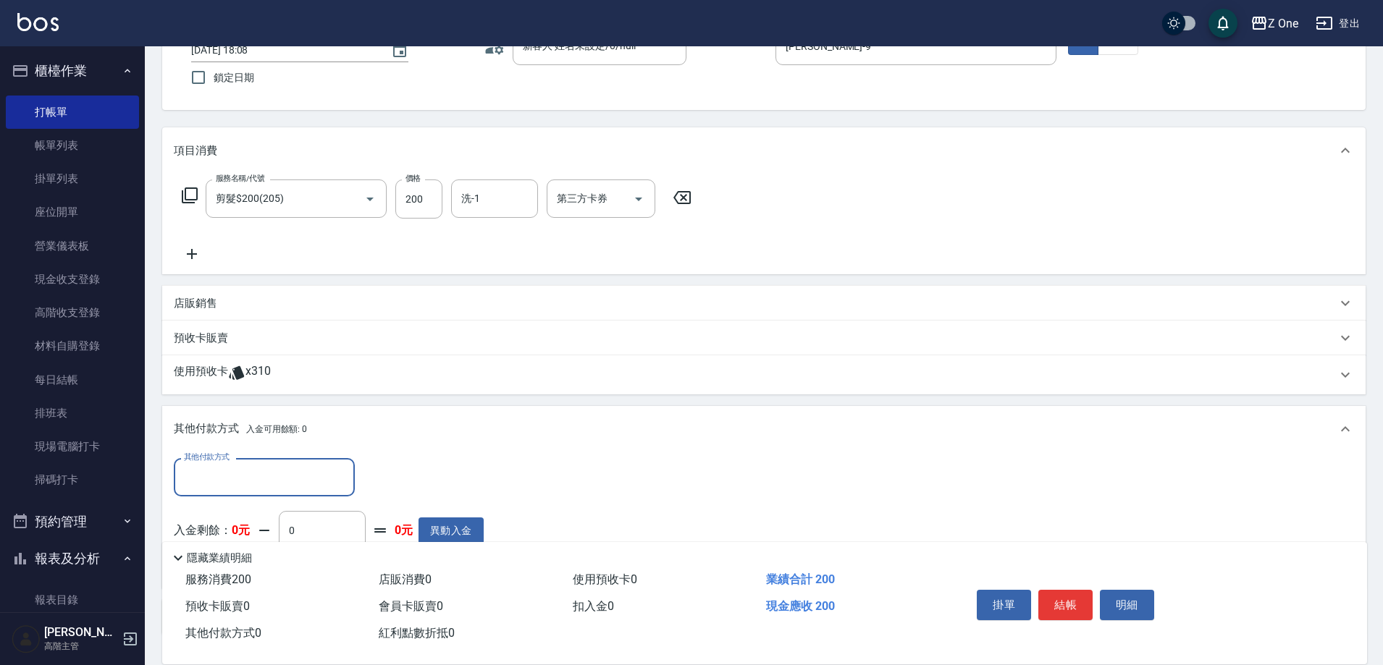
scroll to position [216, 0]
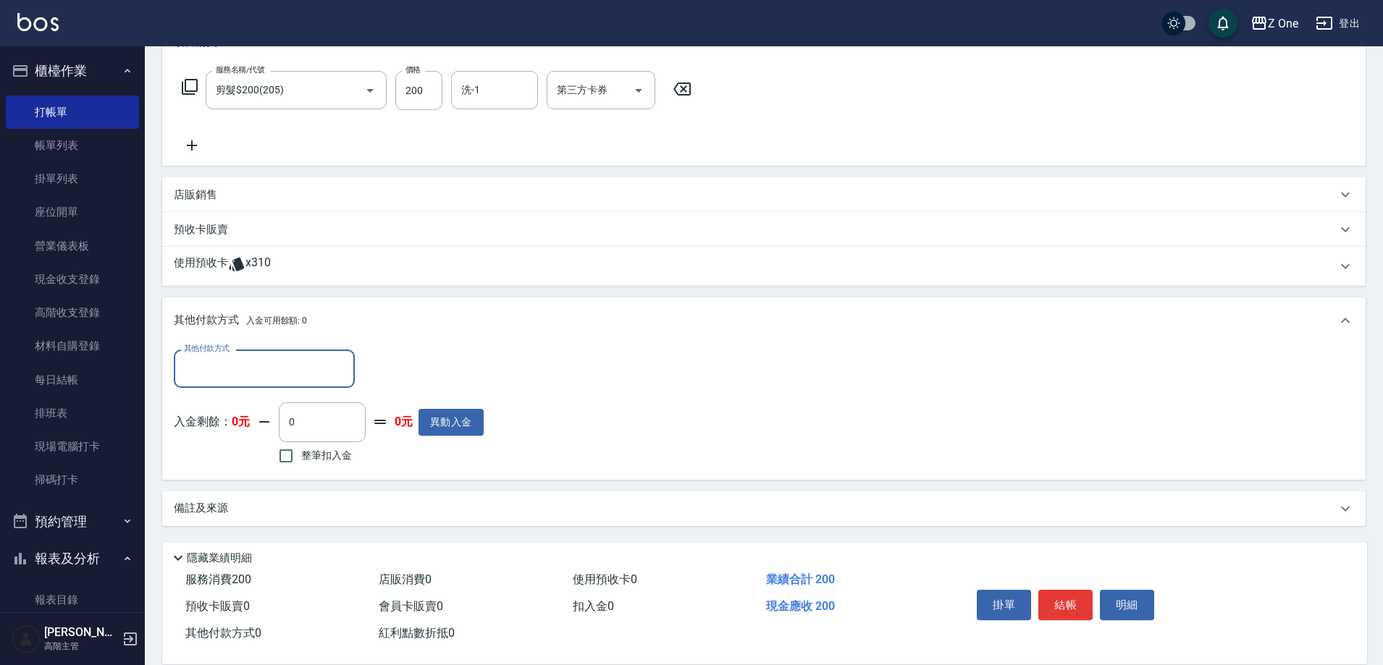
click at [264, 369] on input "其他付款方式" at bounding box center [264, 368] width 168 height 25
click at [257, 452] on span "信用卡" at bounding box center [264, 454] width 181 height 24
type input "信用卡"
type input "200"
click at [1068, 602] on button "結帳" at bounding box center [1065, 605] width 54 height 30
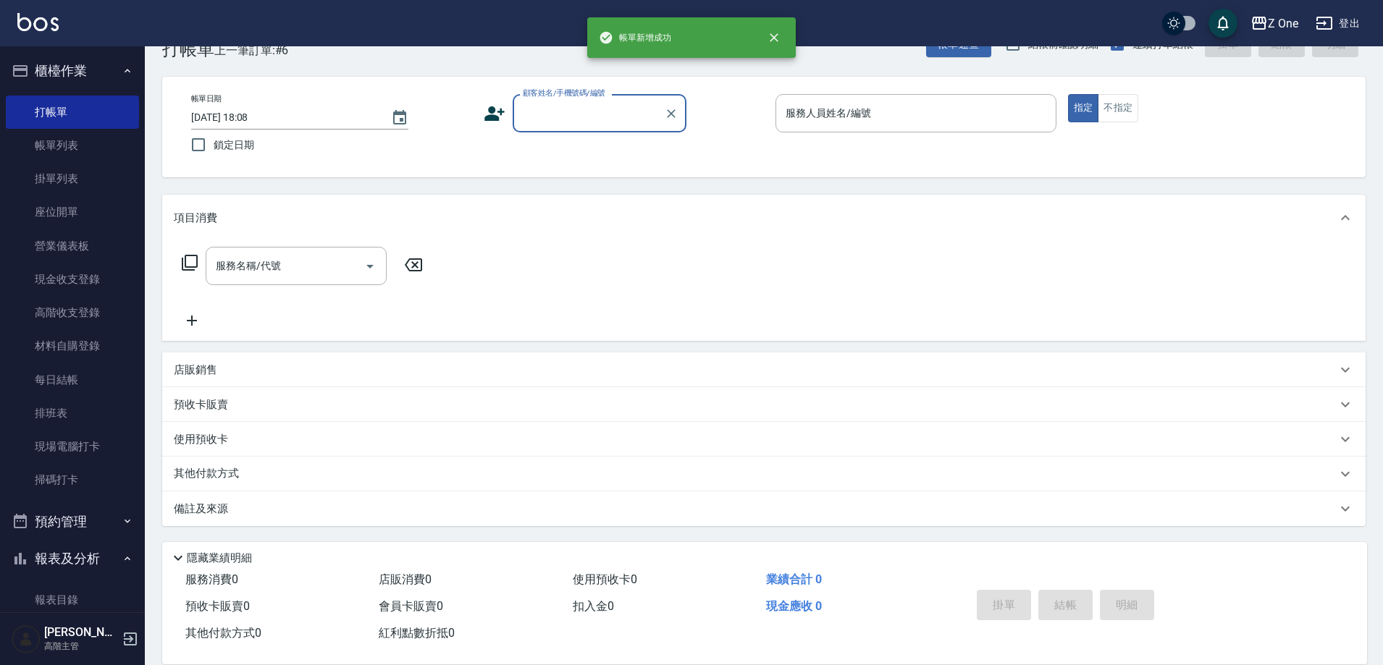
scroll to position [0, 0]
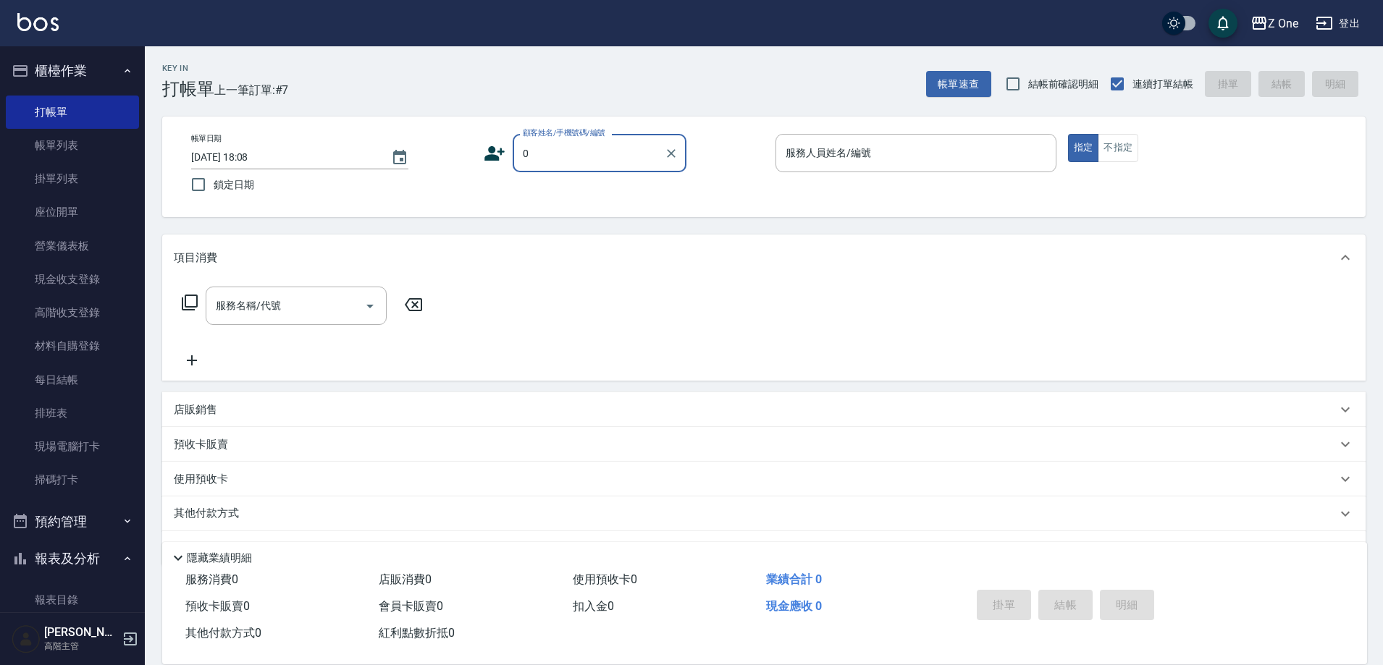
type input "新客人 姓名未設定/0/null"
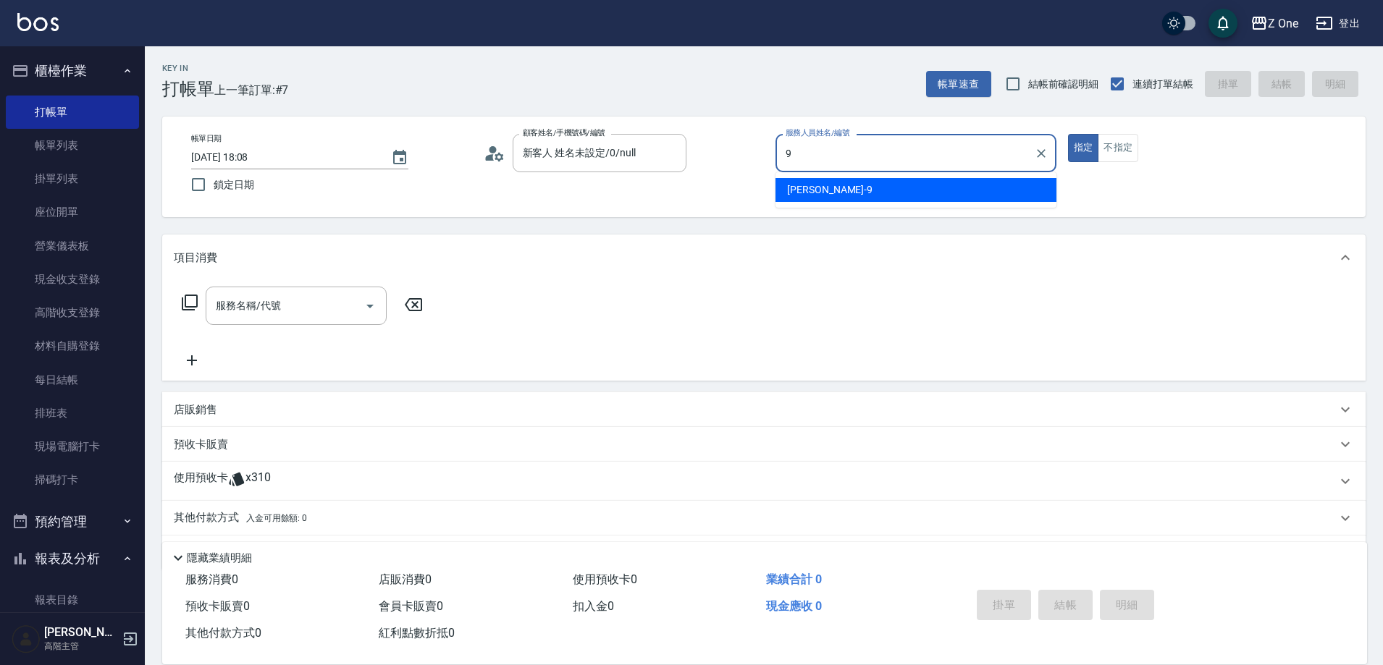
type input "[PERSON_NAME]-9"
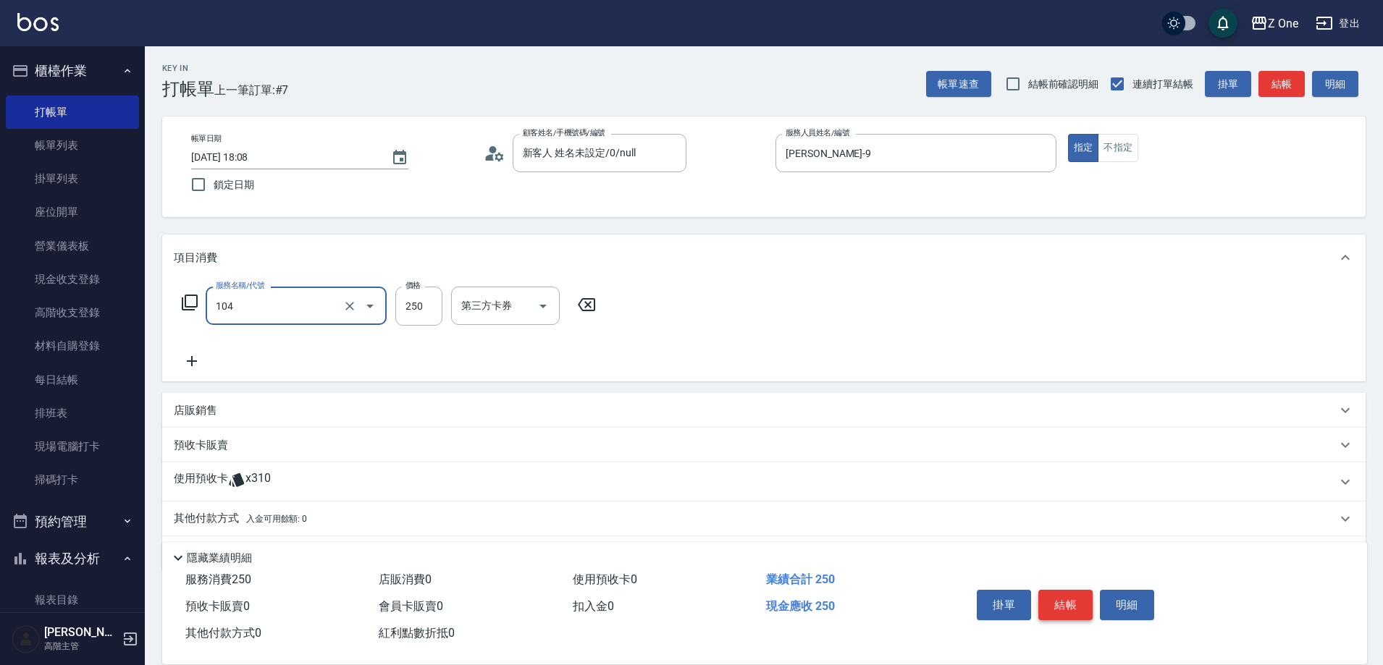
type input "洗髮$250(104)"
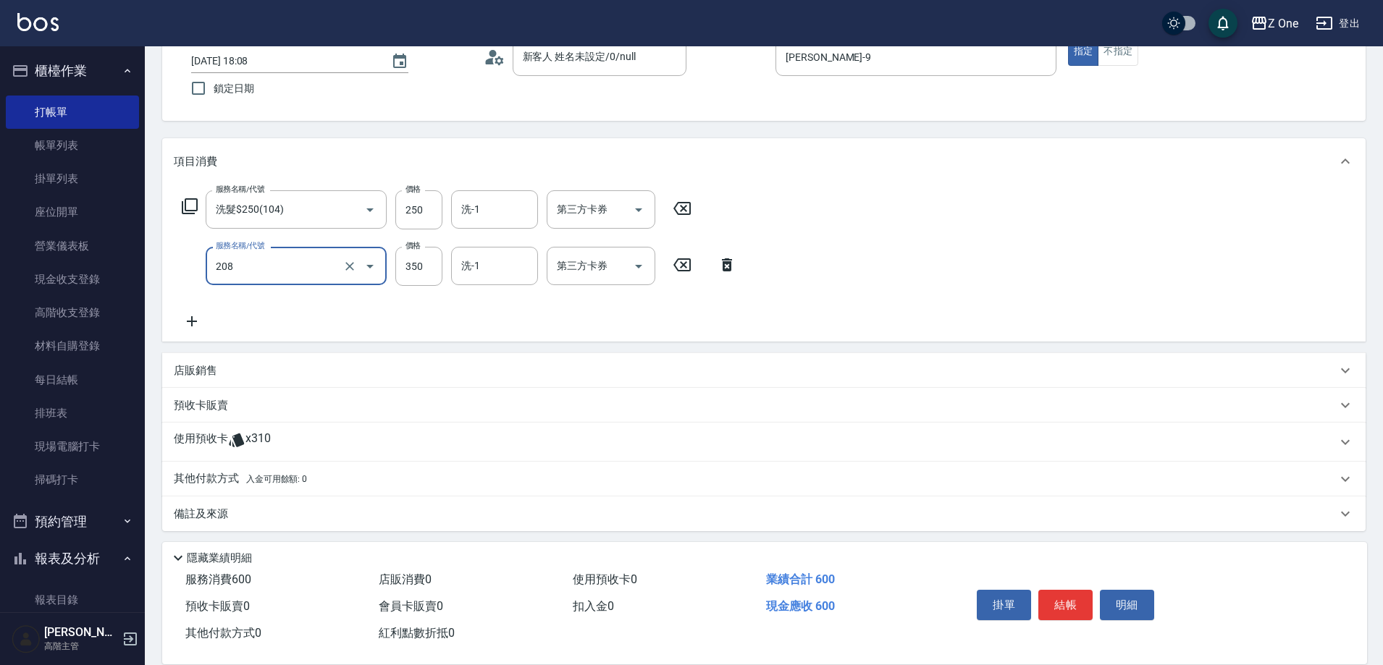
scroll to position [101, 0]
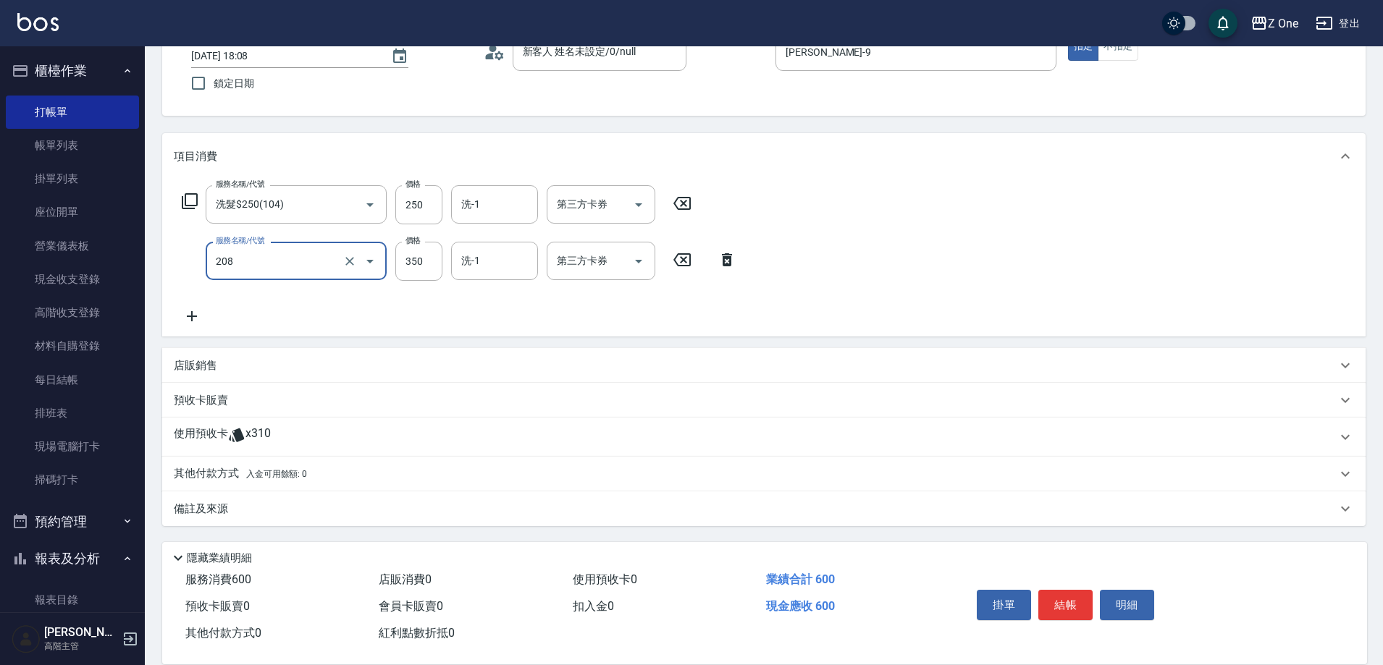
type input "剪髮$350(208)"
click at [225, 471] on p "其他付款方式 入金可用餘額: 0" at bounding box center [240, 474] width 133 height 16
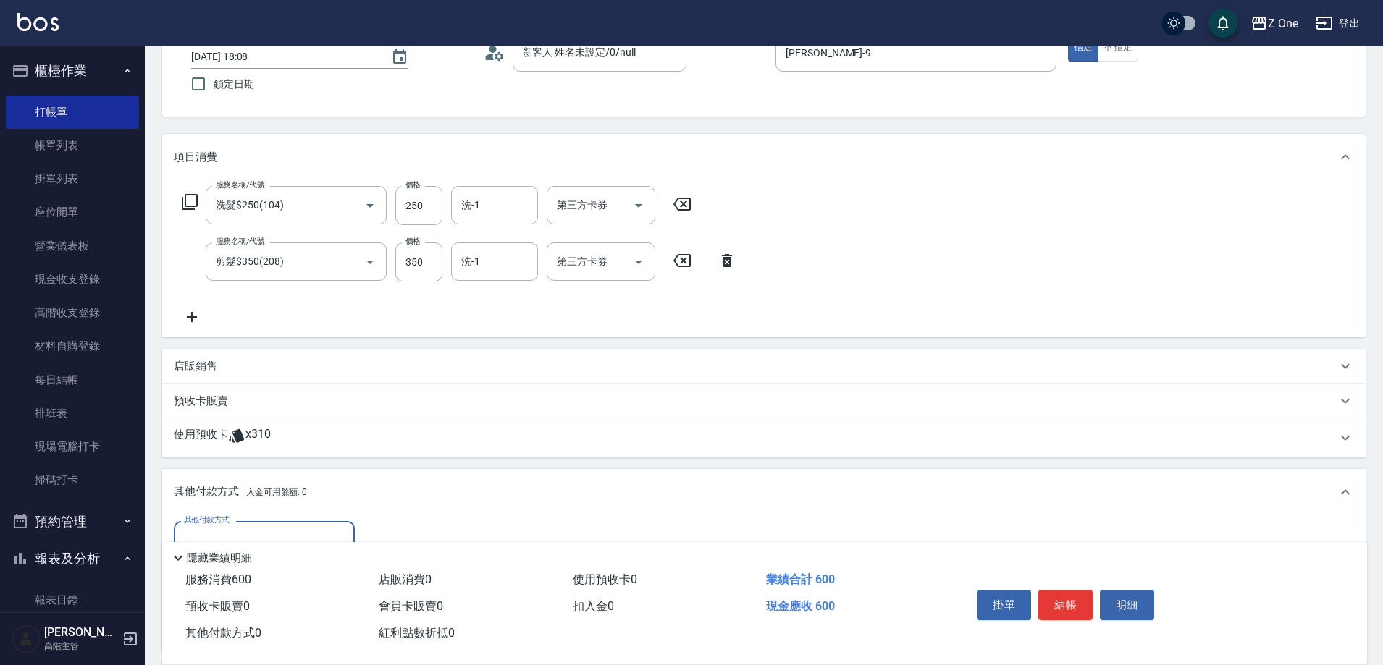
scroll to position [0, 0]
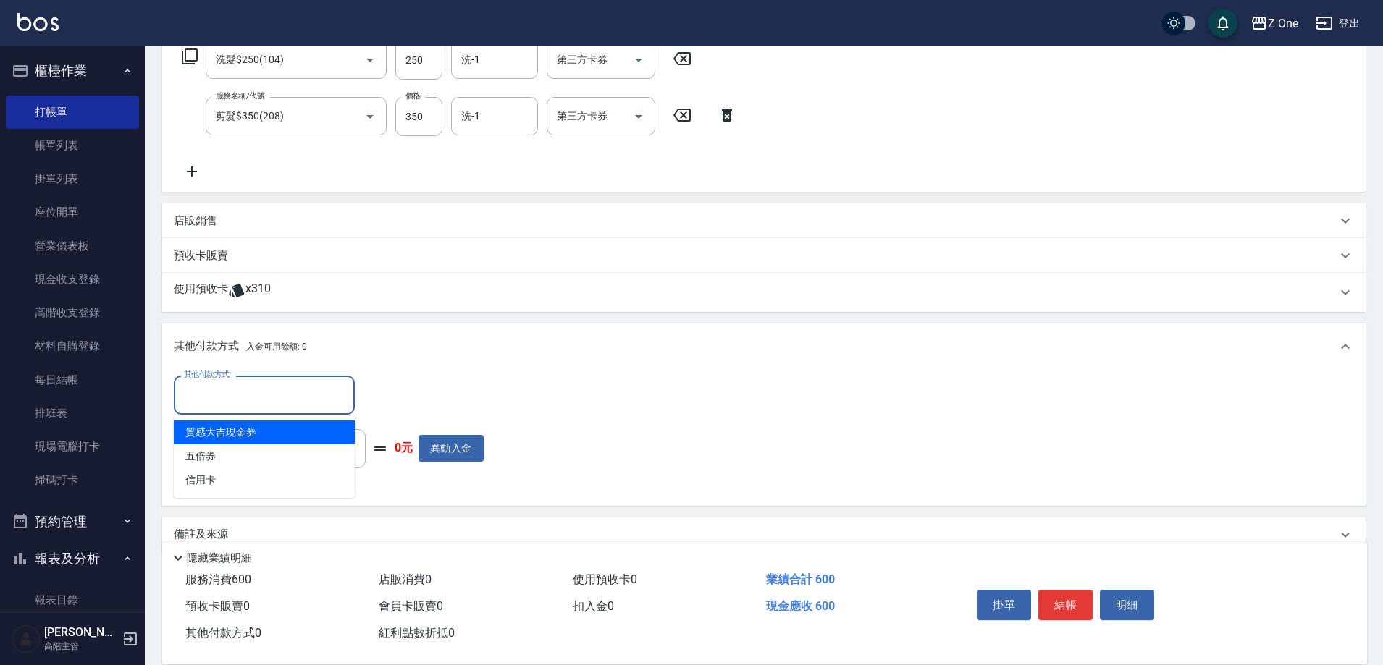
click at [248, 402] on input "其他付款方式" at bounding box center [264, 394] width 168 height 25
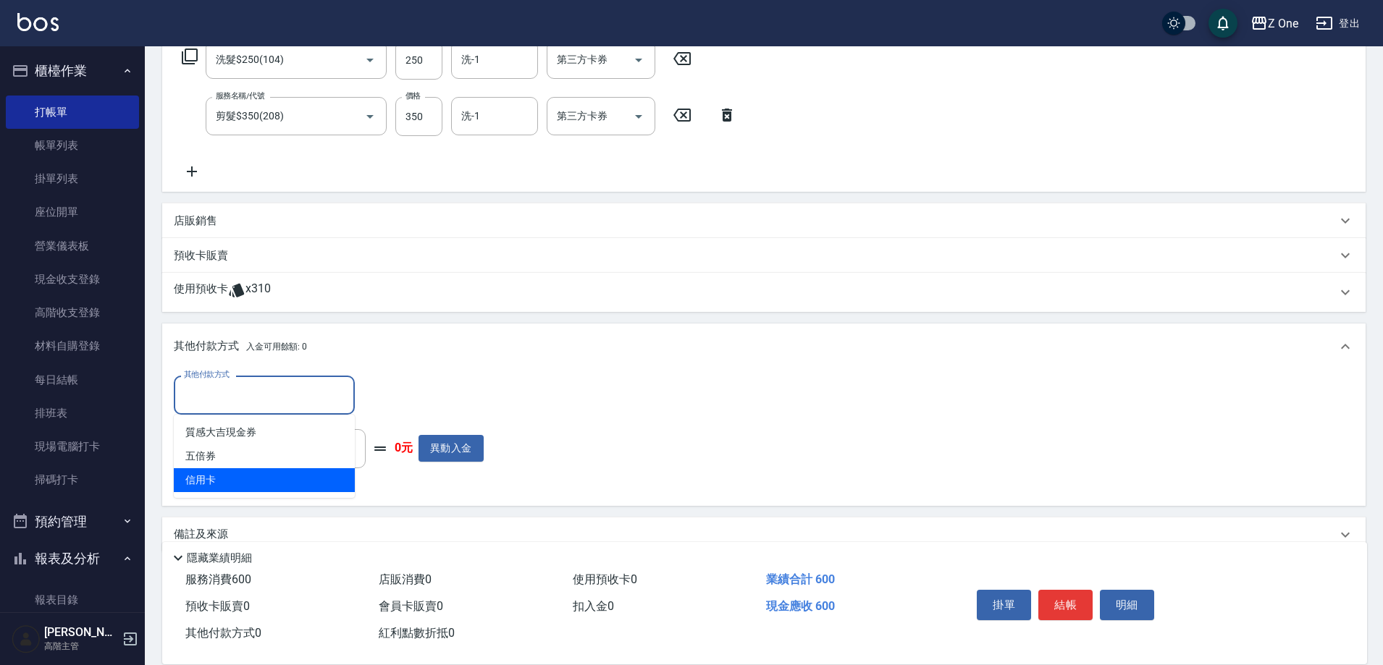
click at [243, 473] on span "信用卡" at bounding box center [264, 480] width 181 height 24
type input "信用卡"
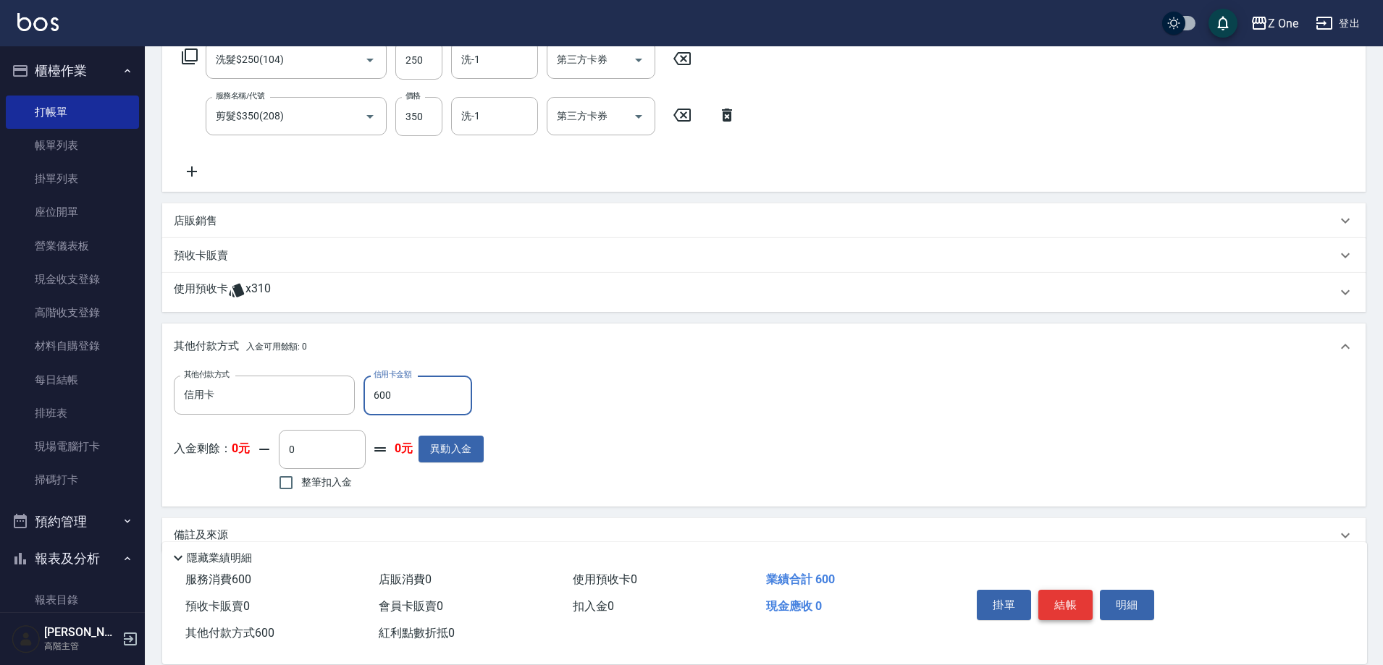
type input "600"
click at [1064, 599] on button "結帳" at bounding box center [1065, 605] width 54 height 30
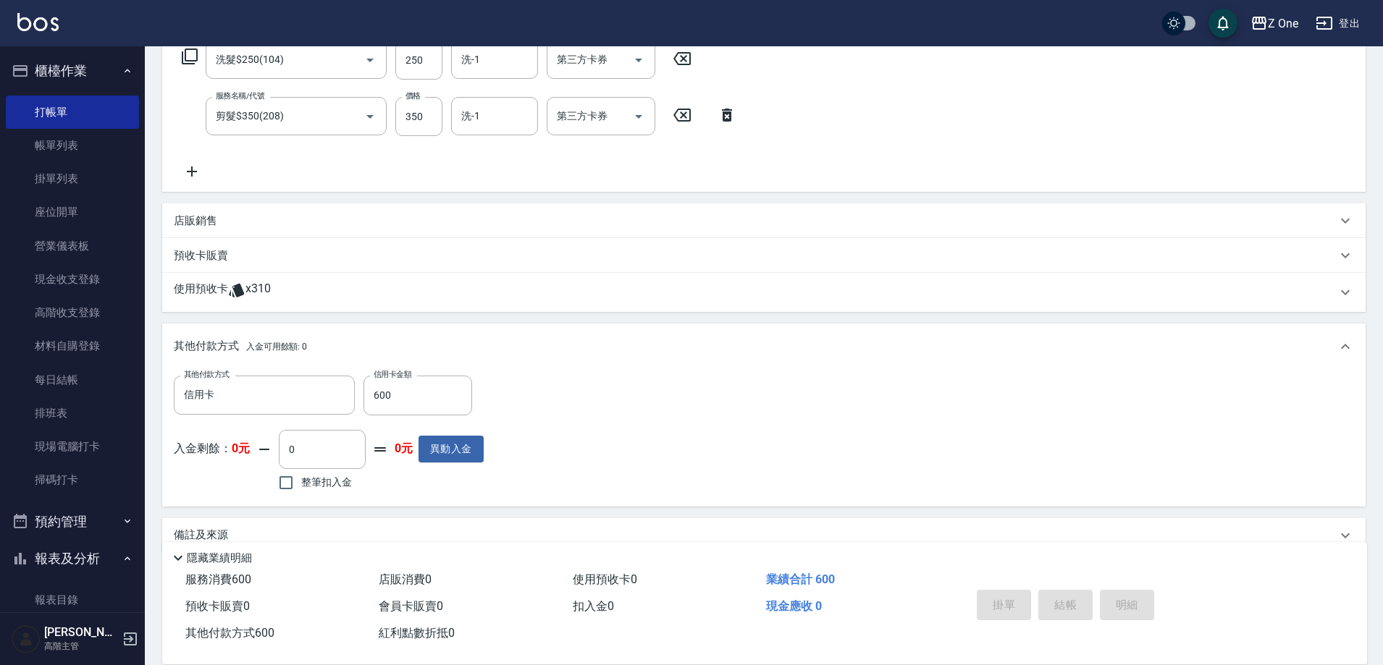
type input "[DATE] 18:09"
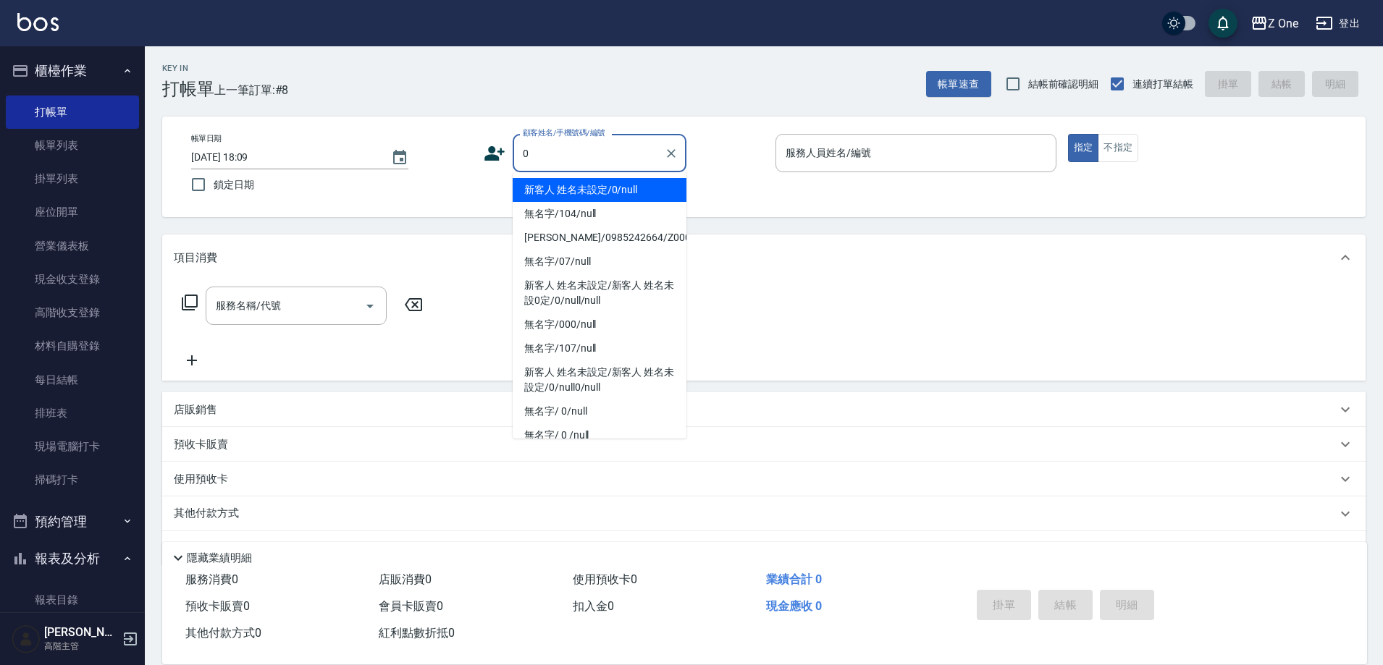
type input "新客人 姓名未設定/0/null"
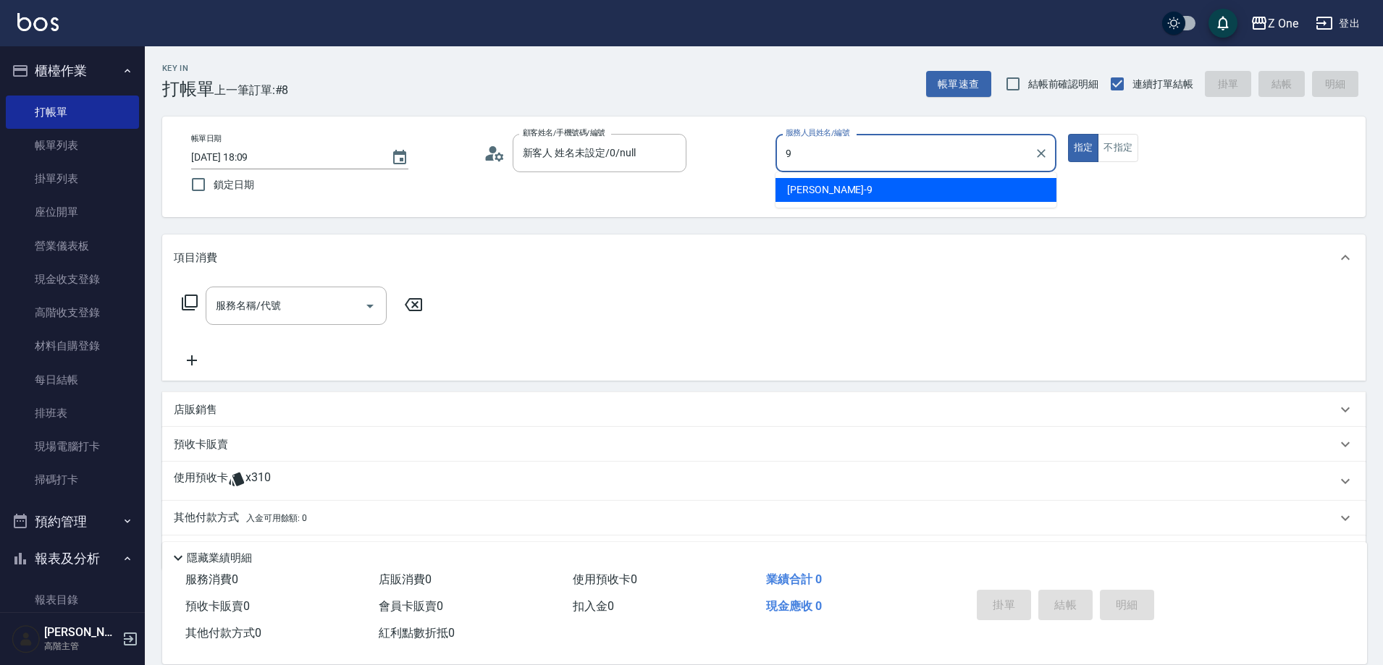
type input "[PERSON_NAME]-9"
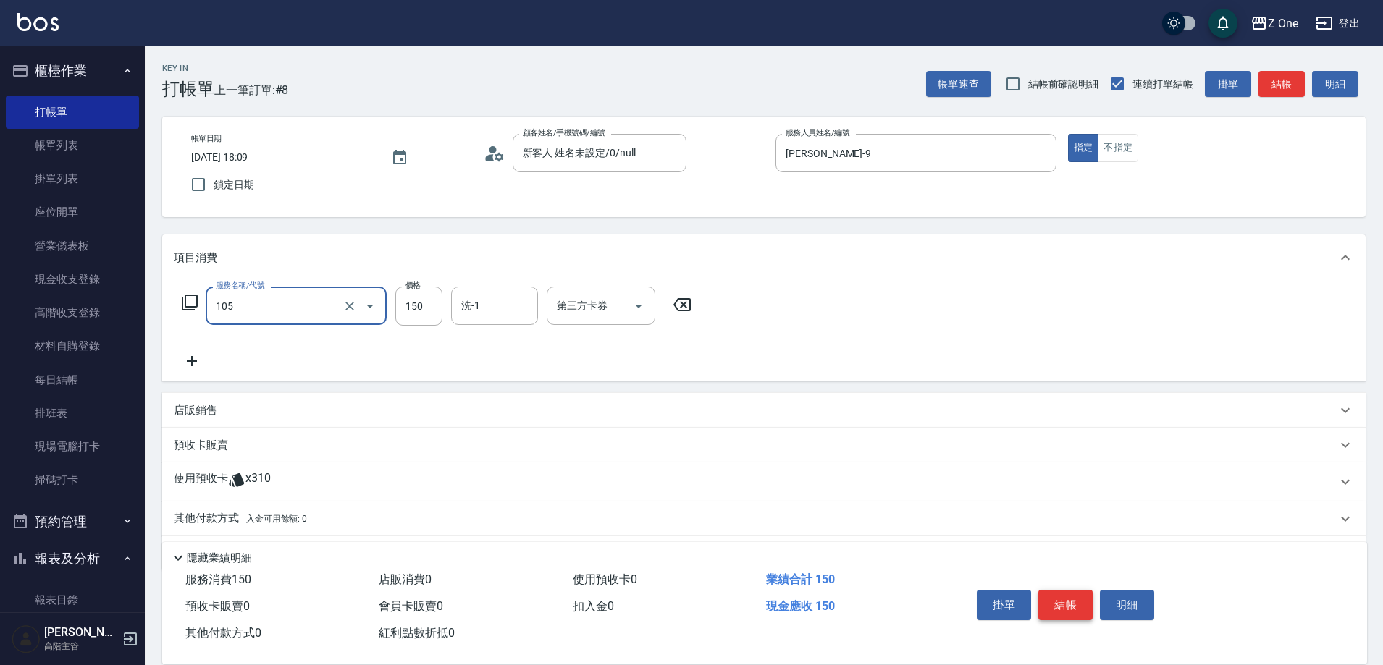
type input "洗髮$150(105)"
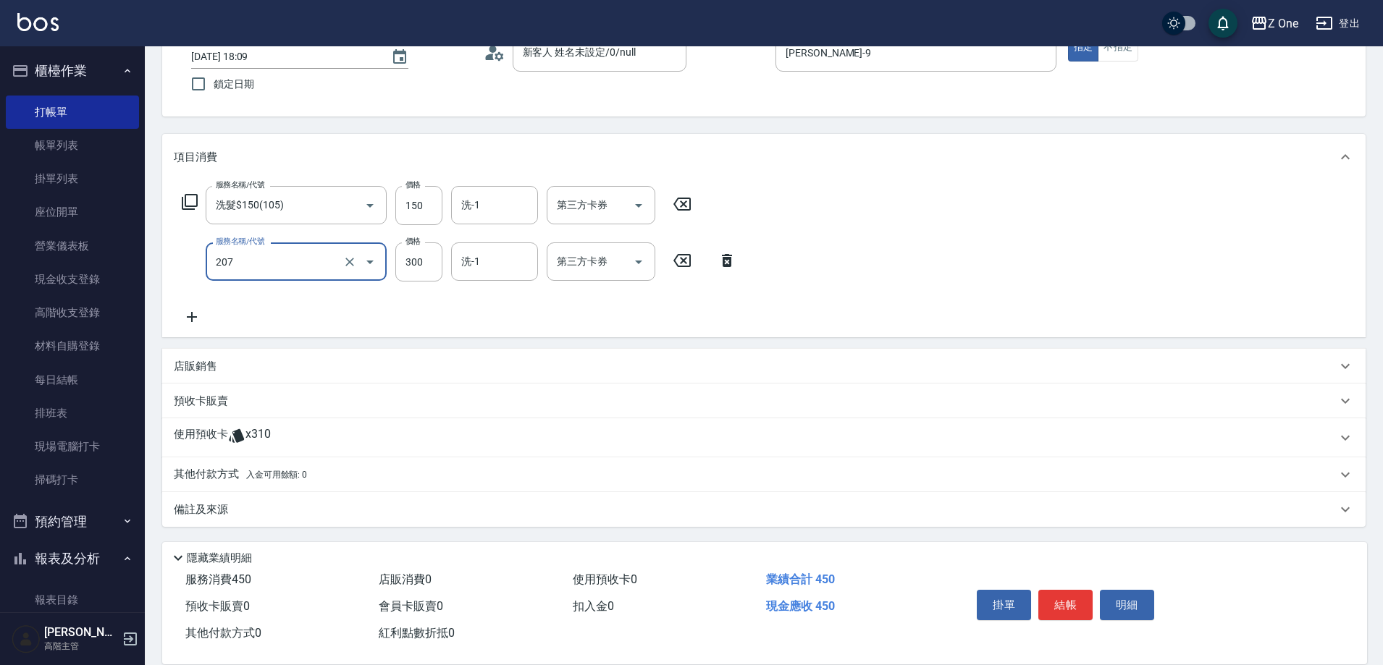
scroll to position [101, 0]
type input "剪髮$300(207)"
click at [219, 473] on p "其他付款方式 入金可用餘額: 0" at bounding box center [240, 474] width 133 height 16
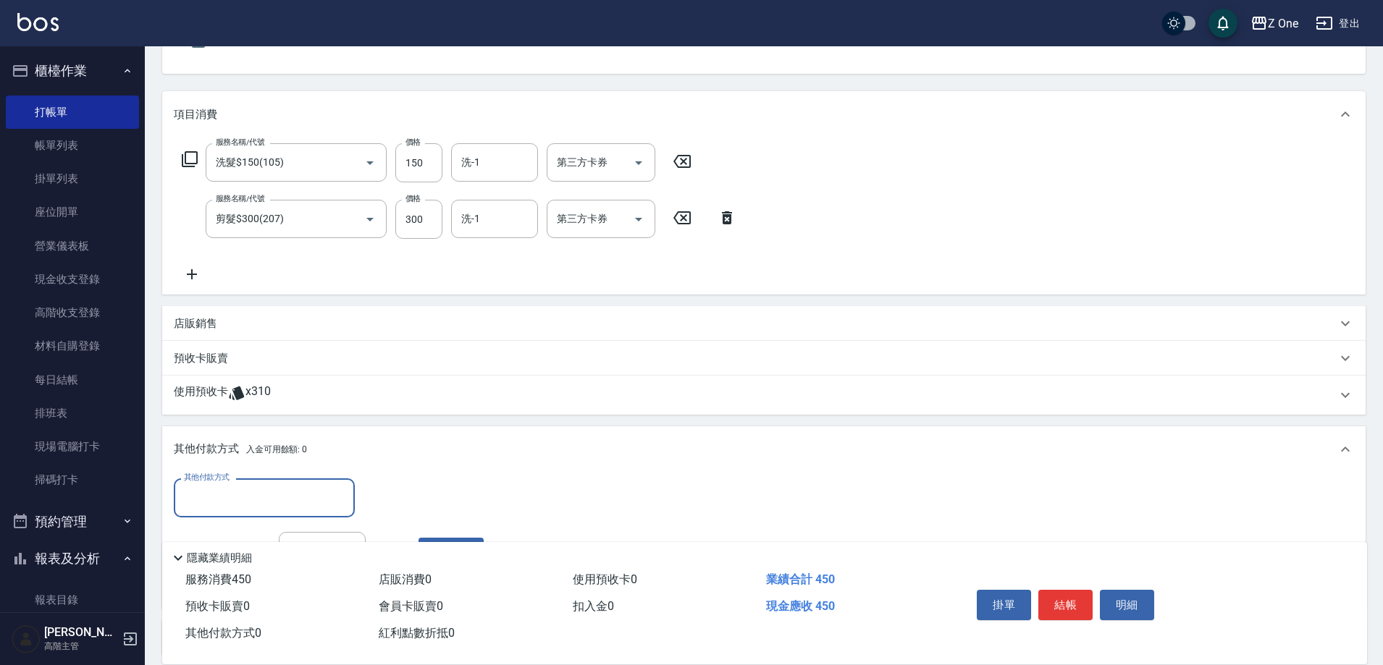
scroll to position [145, 0]
click at [222, 497] on input "其他付款方式" at bounding box center [264, 496] width 168 height 25
click at [218, 581] on span "信用卡" at bounding box center [264, 582] width 181 height 24
type input "信用卡"
type input "450"
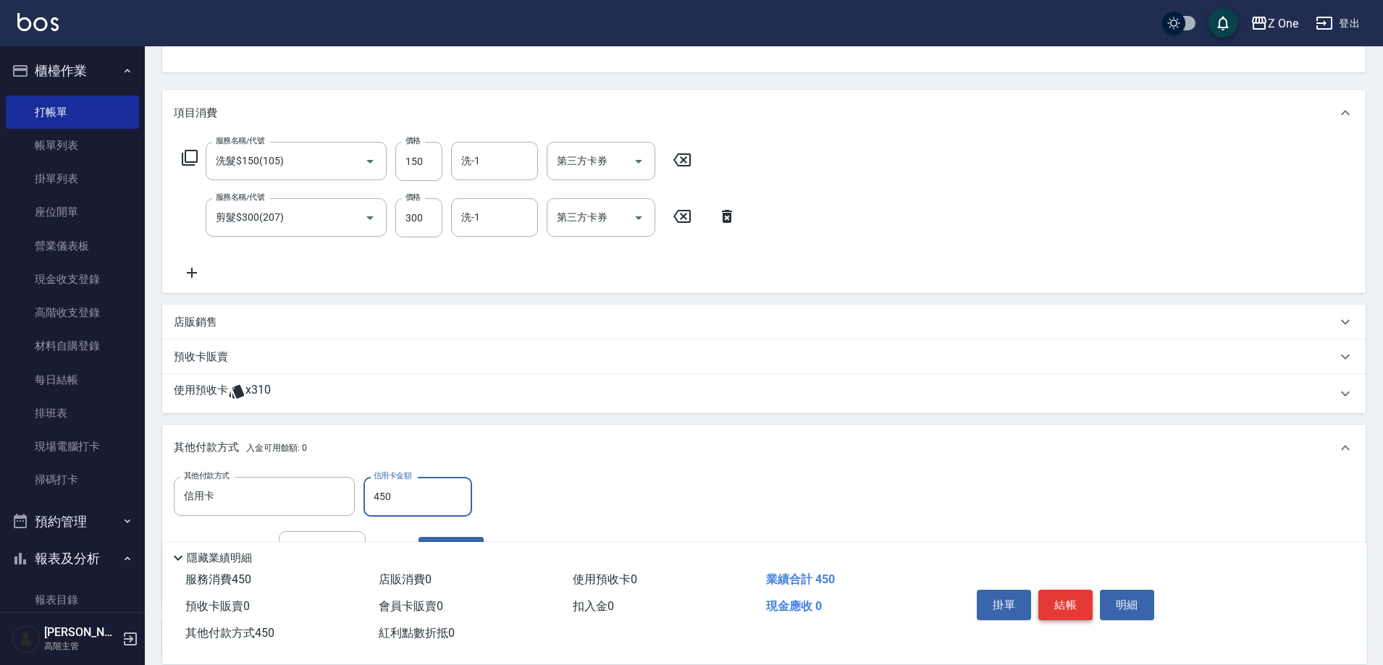
click at [1072, 597] on button "結帳" at bounding box center [1065, 605] width 54 height 30
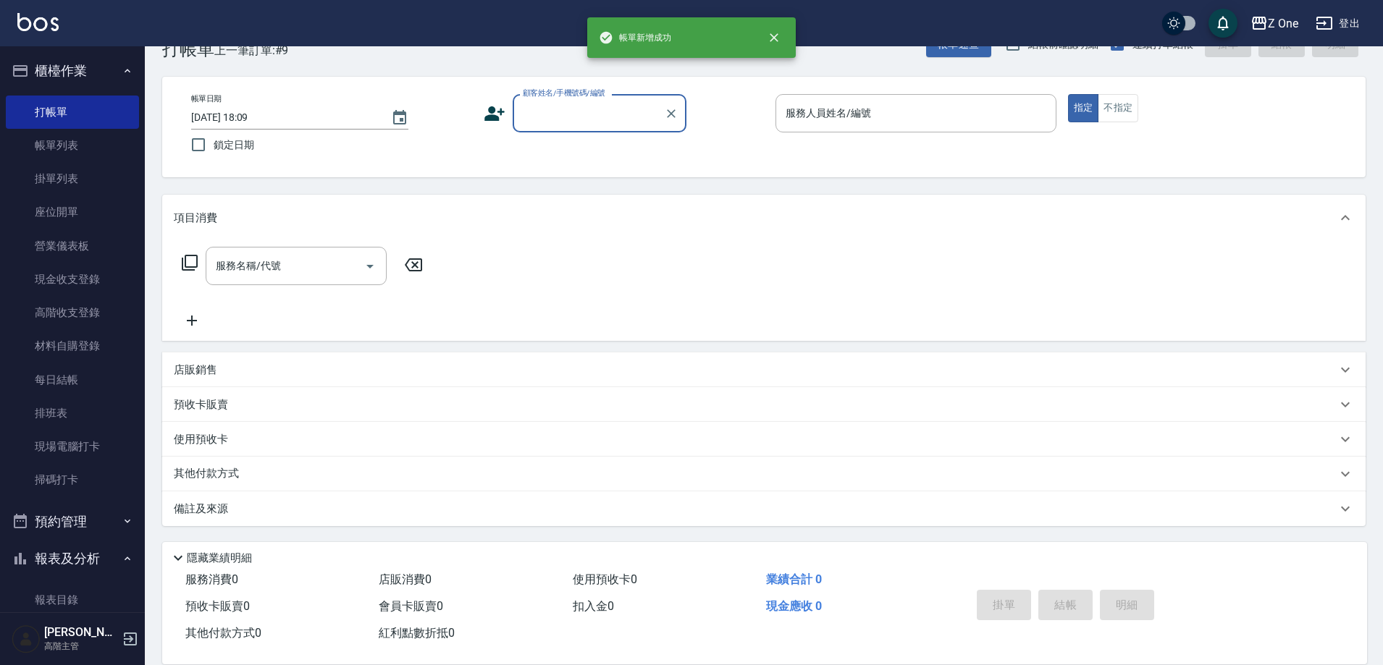
scroll to position [40, 0]
type input "新客人 姓名未設定/0/null"
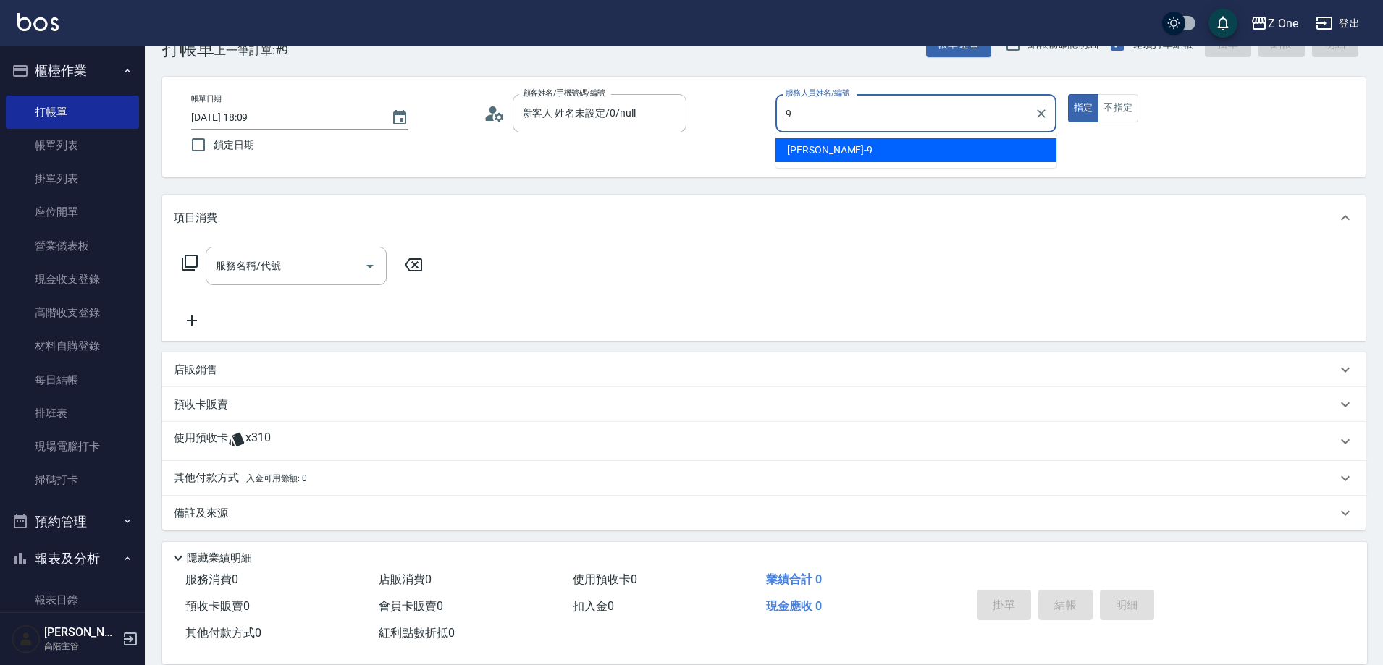
type input "[PERSON_NAME]-9"
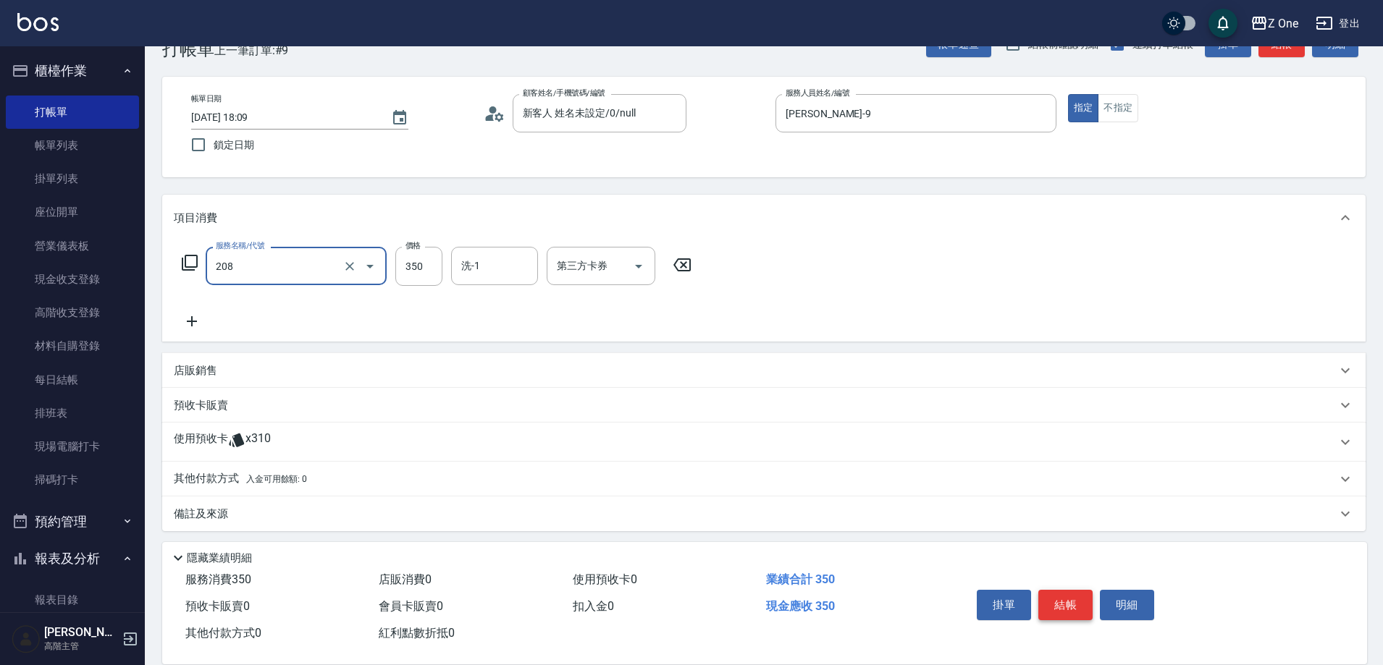
type input "剪髮$350(208)"
click at [1072, 597] on button "結帳" at bounding box center [1065, 605] width 54 height 30
type input "[DATE] 18:10"
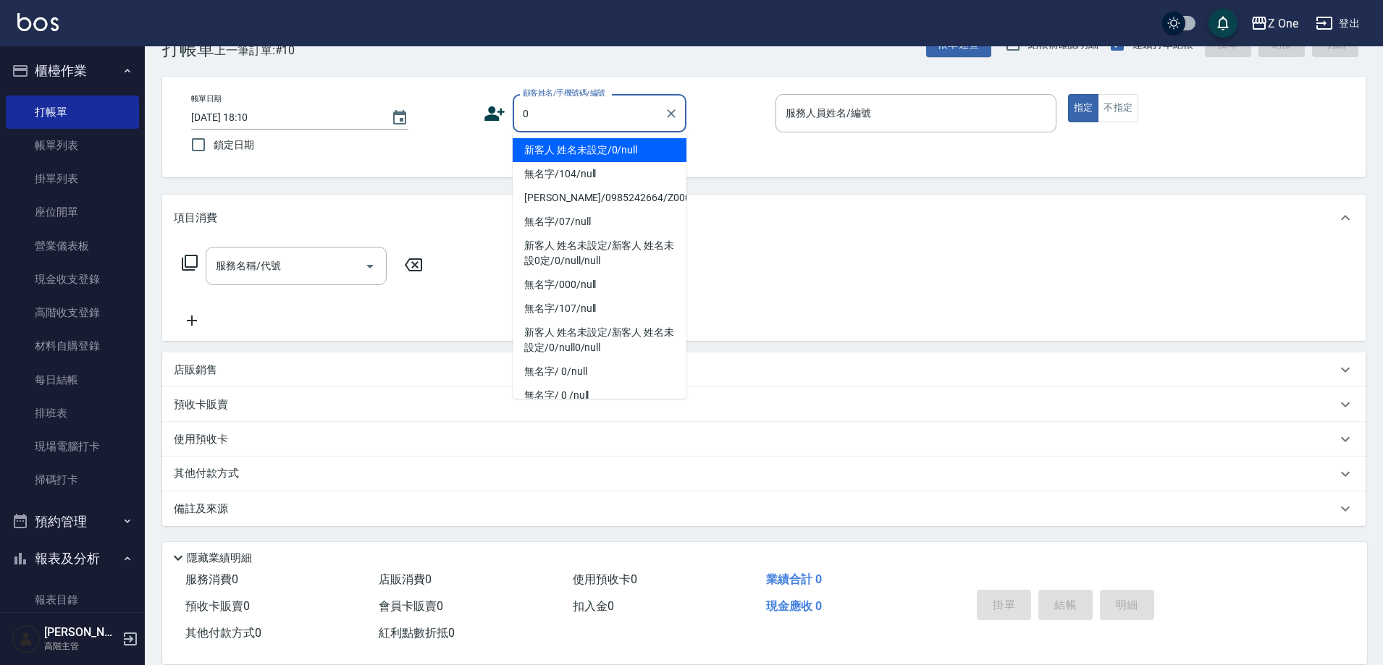
type input "新客人 姓名未設定/0/null"
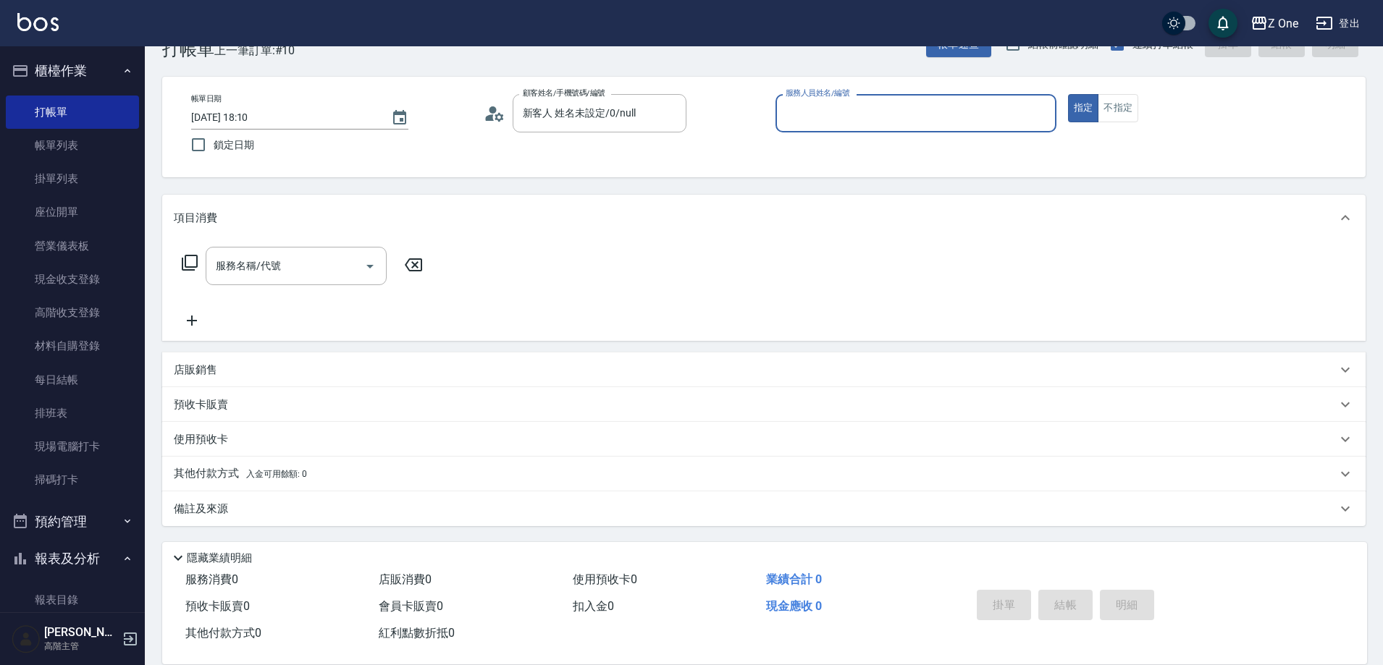
type input "9"
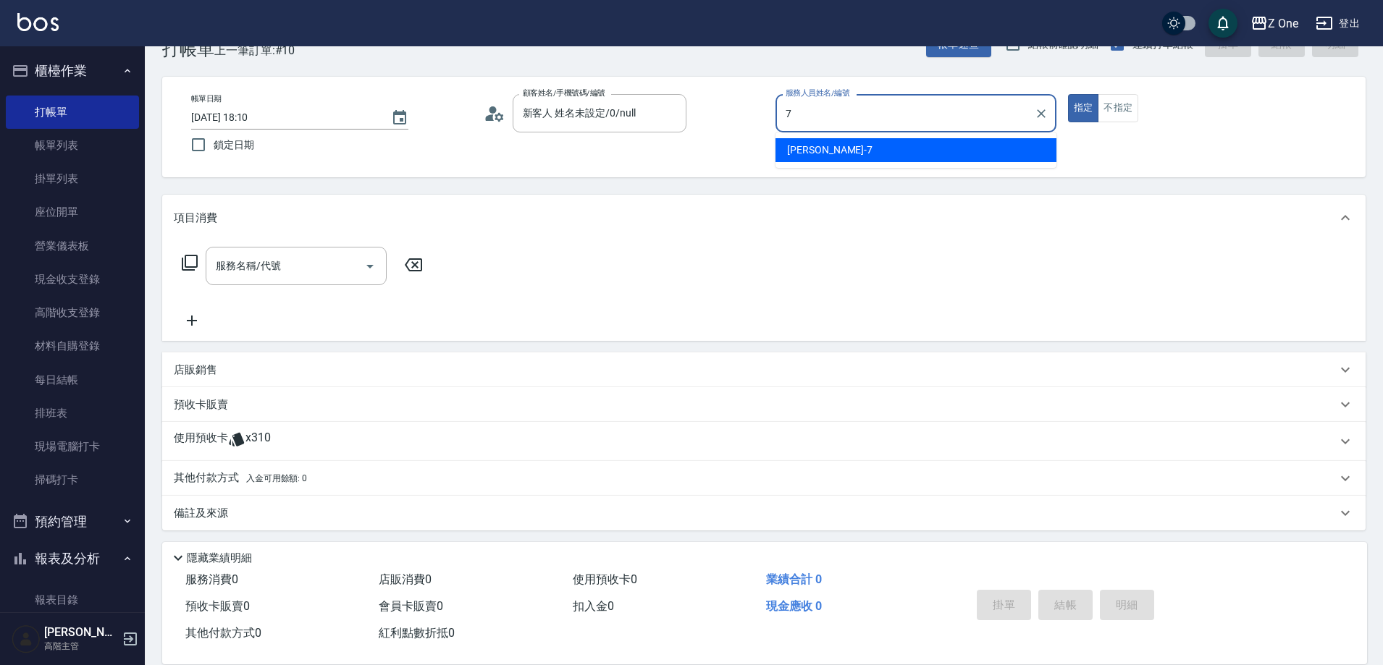
type input "[PERSON_NAME]-7"
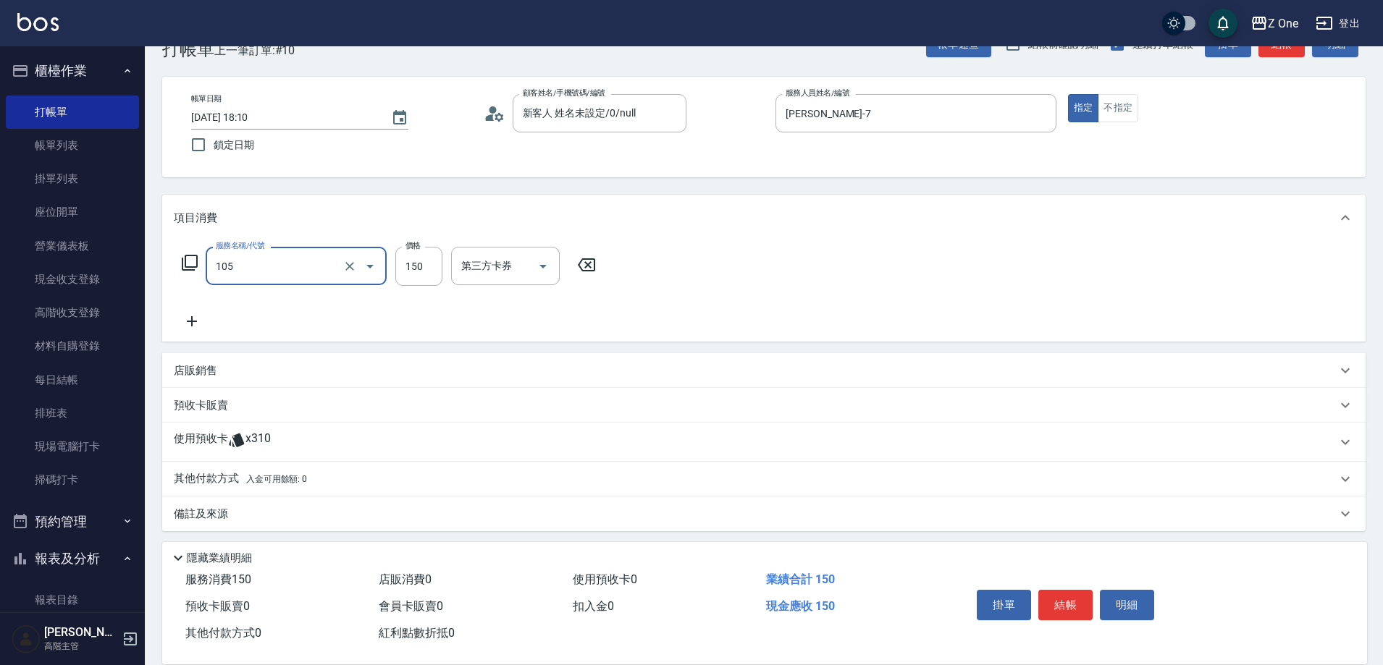
type input "洗髮$150(105)"
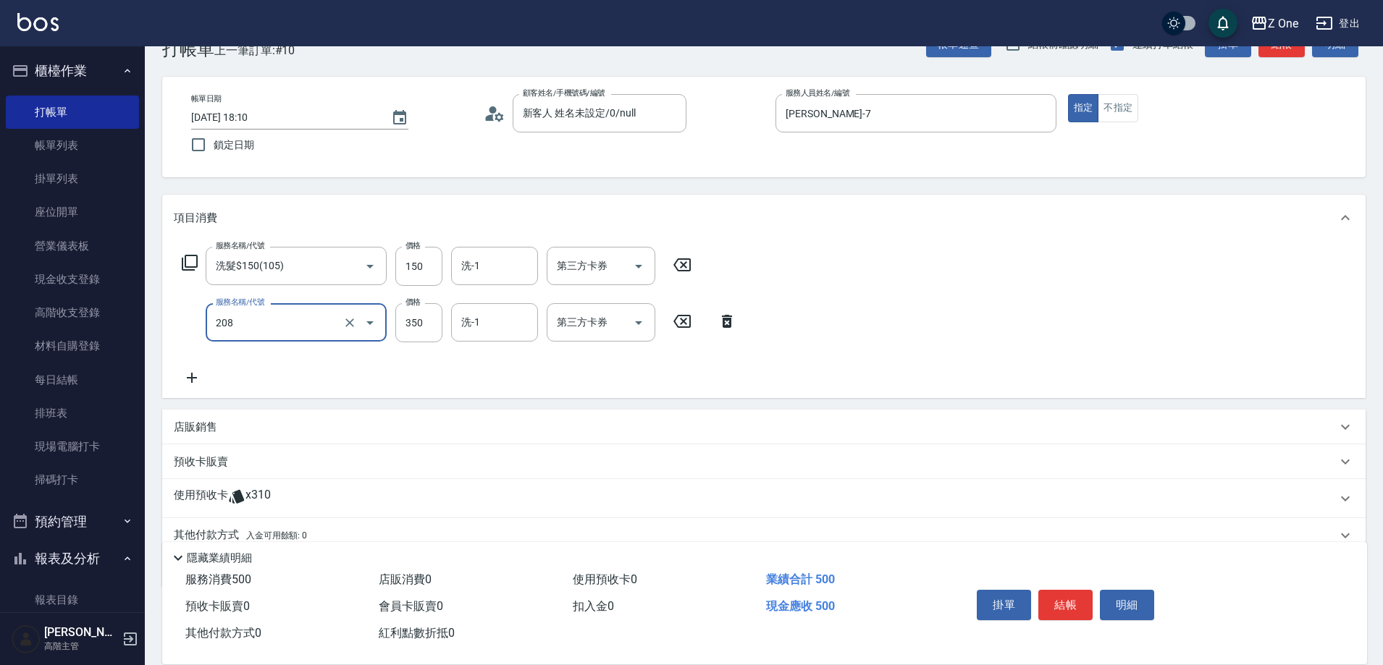
type input "剪髮$350(208)"
click at [1059, 594] on button "結帳" at bounding box center [1065, 605] width 54 height 30
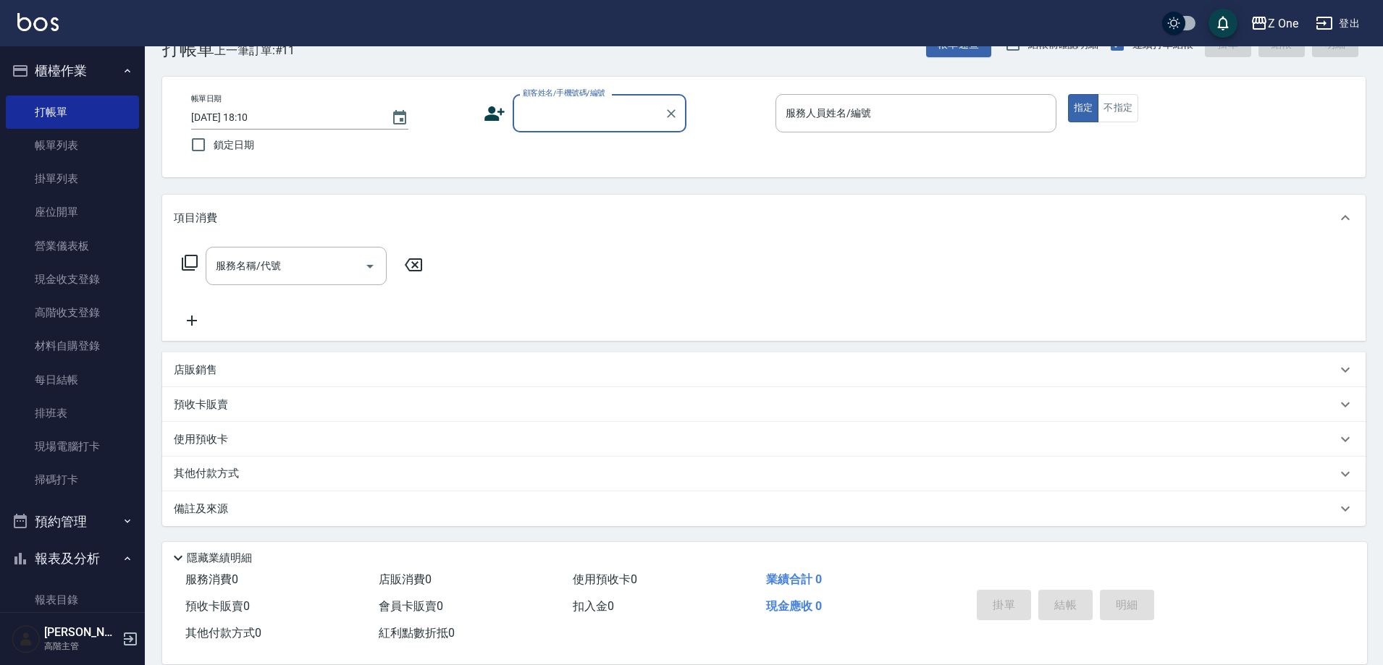
click at [103, 76] on button "櫃檯作業" at bounding box center [72, 71] width 133 height 38
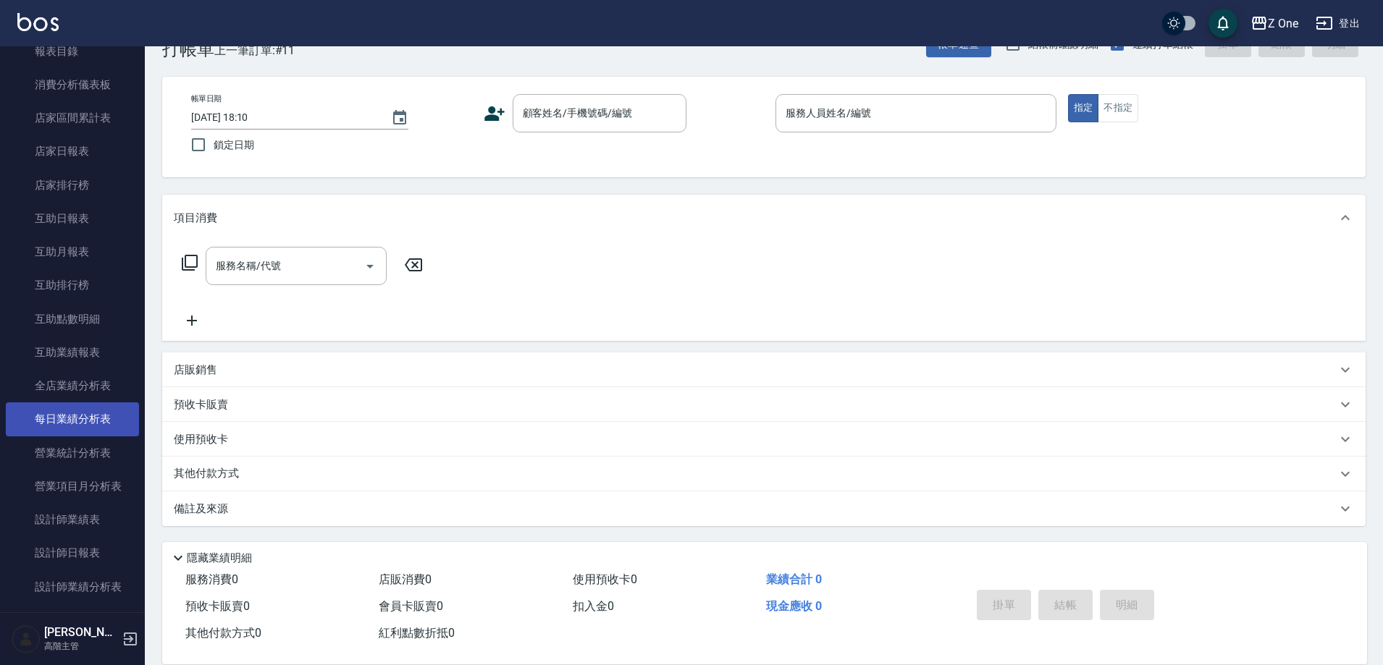
scroll to position [145, 0]
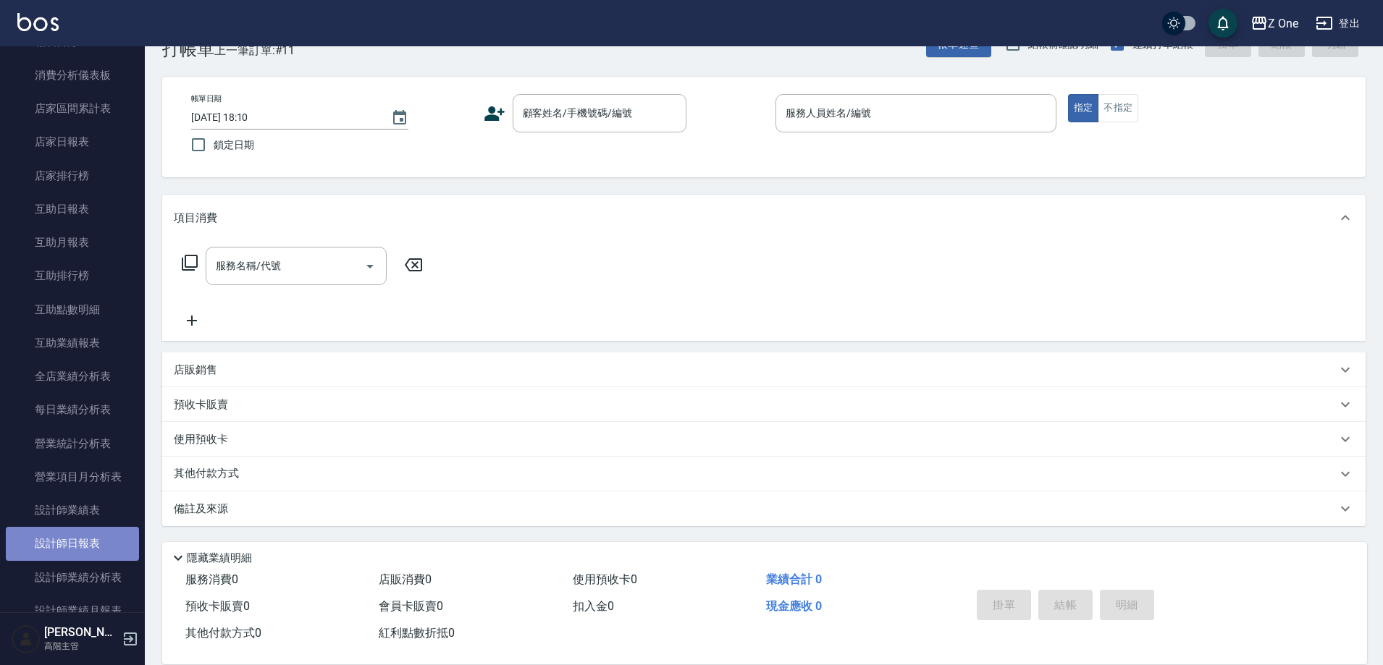
click at [95, 550] on link "設計師日報表" at bounding box center [72, 543] width 133 height 33
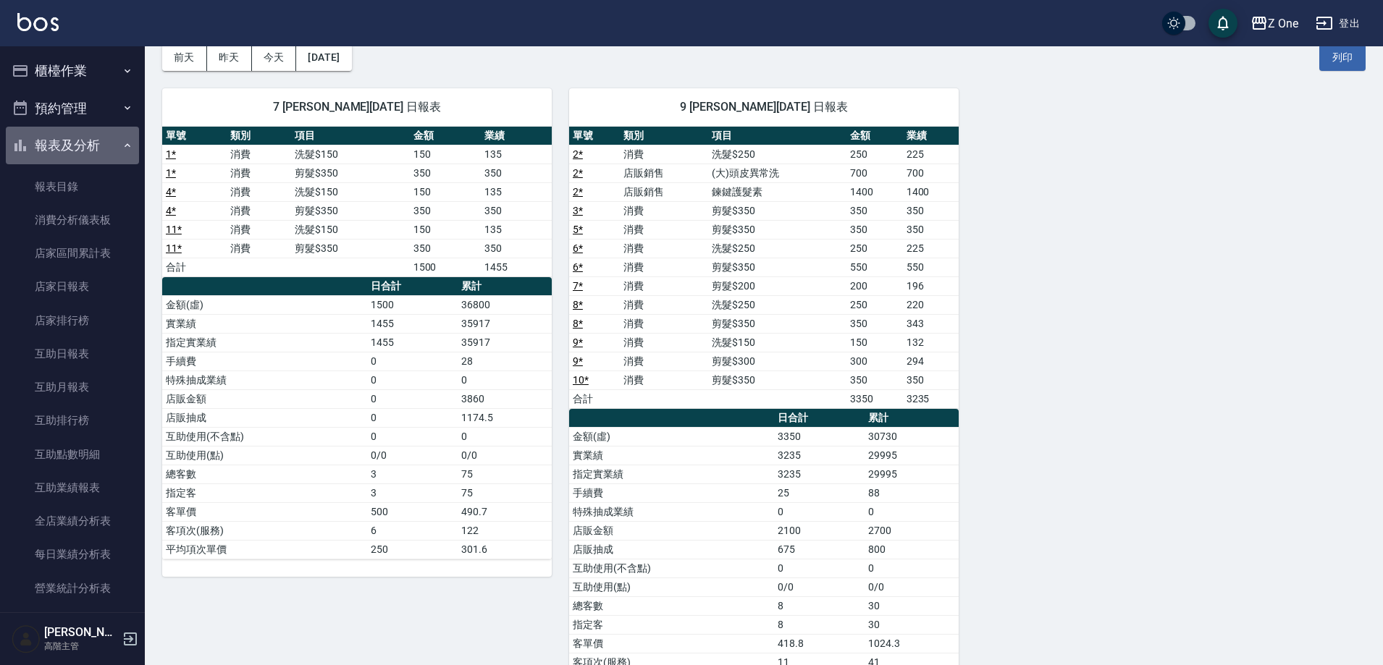
click at [122, 147] on icon "button" at bounding box center [128, 146] width 12 height 12
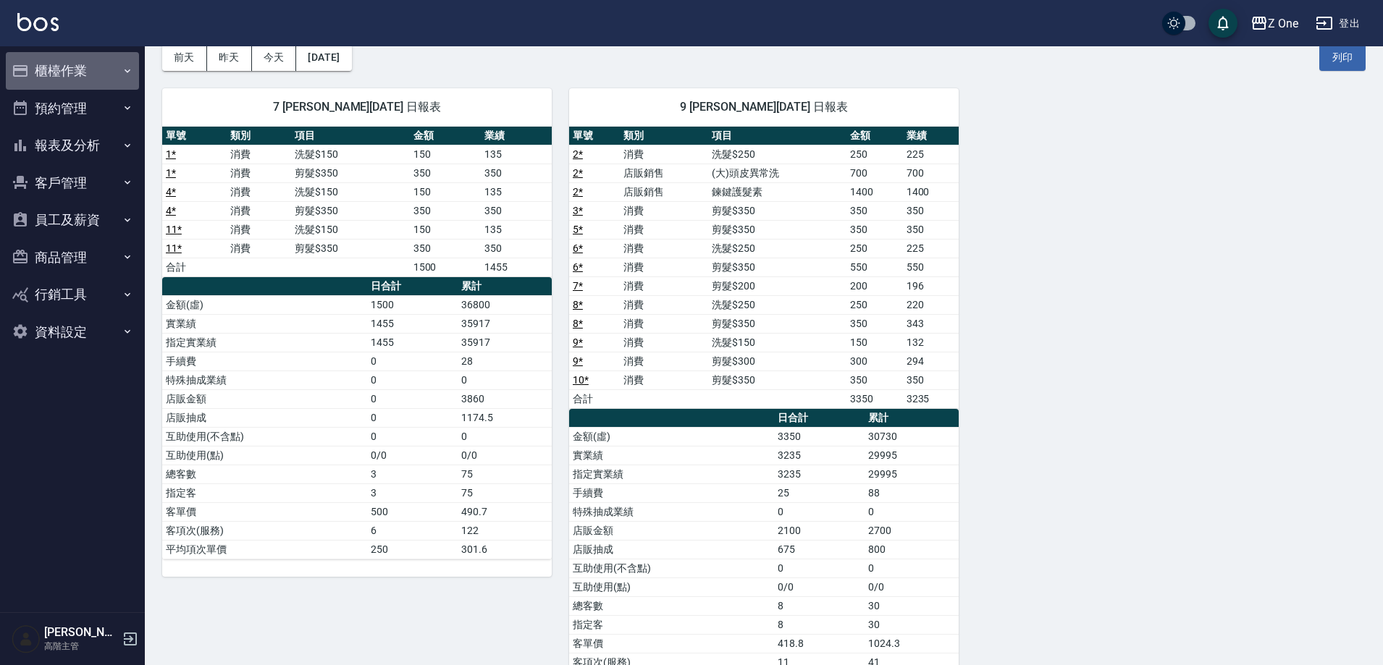
click at [120, 79] on button "櫃檯作業" at bounding box center [72, 71] width 133 height 38
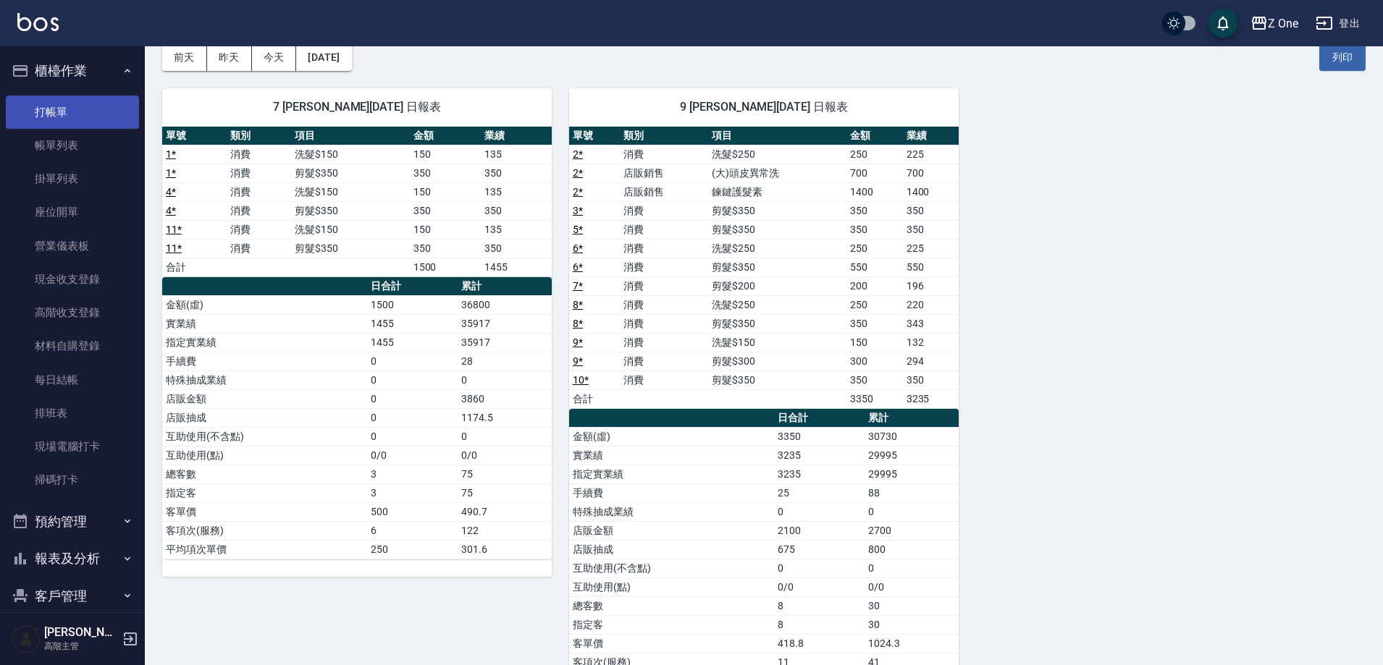
click at [103, 101] on link "打帳單" at bounding box center [72, 112] width 133 height 33
